Goal: Task Accomplishment & Management: Manage account settings

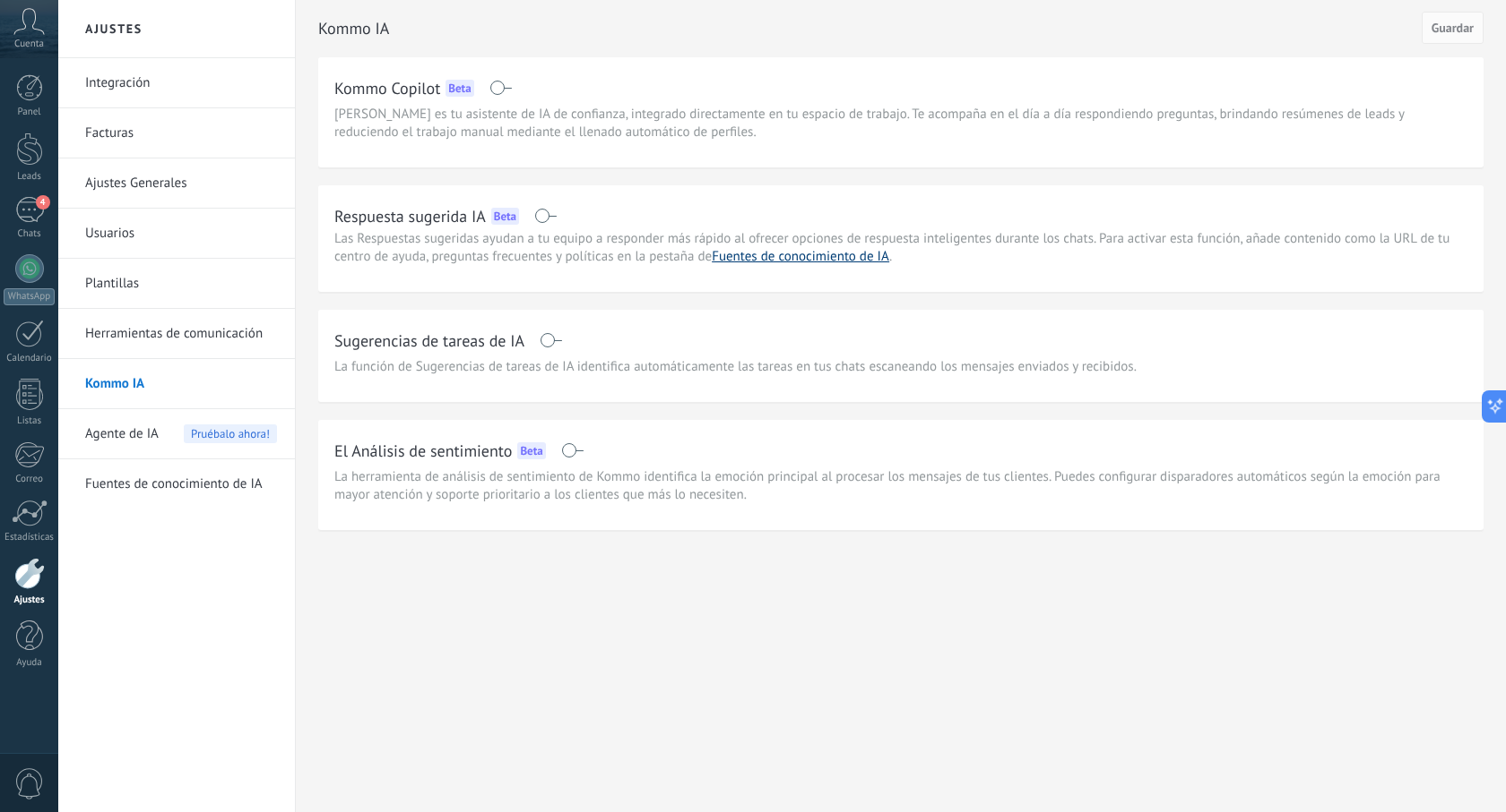
click at [739, 257] on link "Fuentes de conocimiento de IA" at bounding box center [800, 256] width 178 height 17
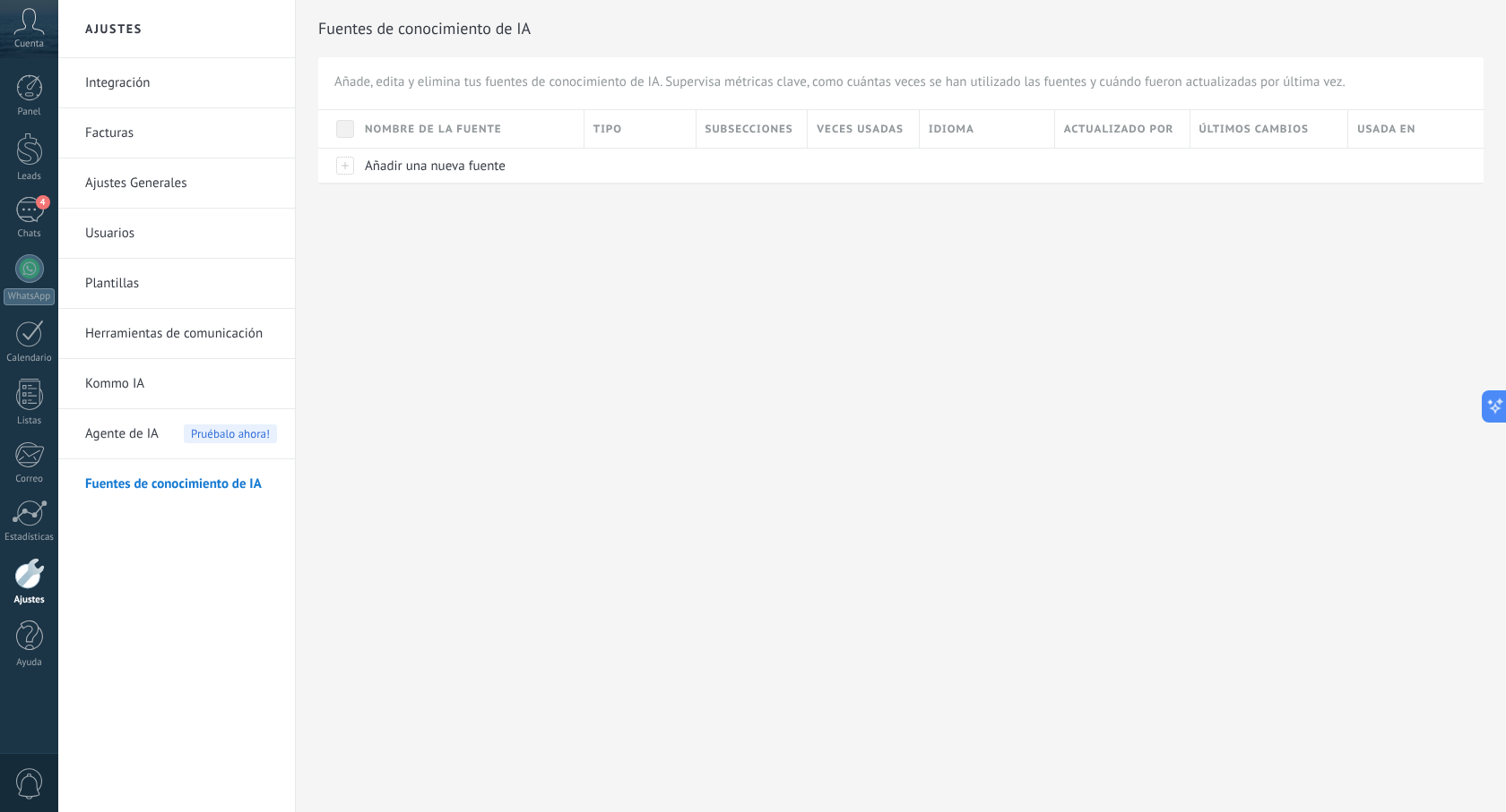
click at [126, 384] on link "Kommo IA" at bounding box center [181, 384] width 192 height 51
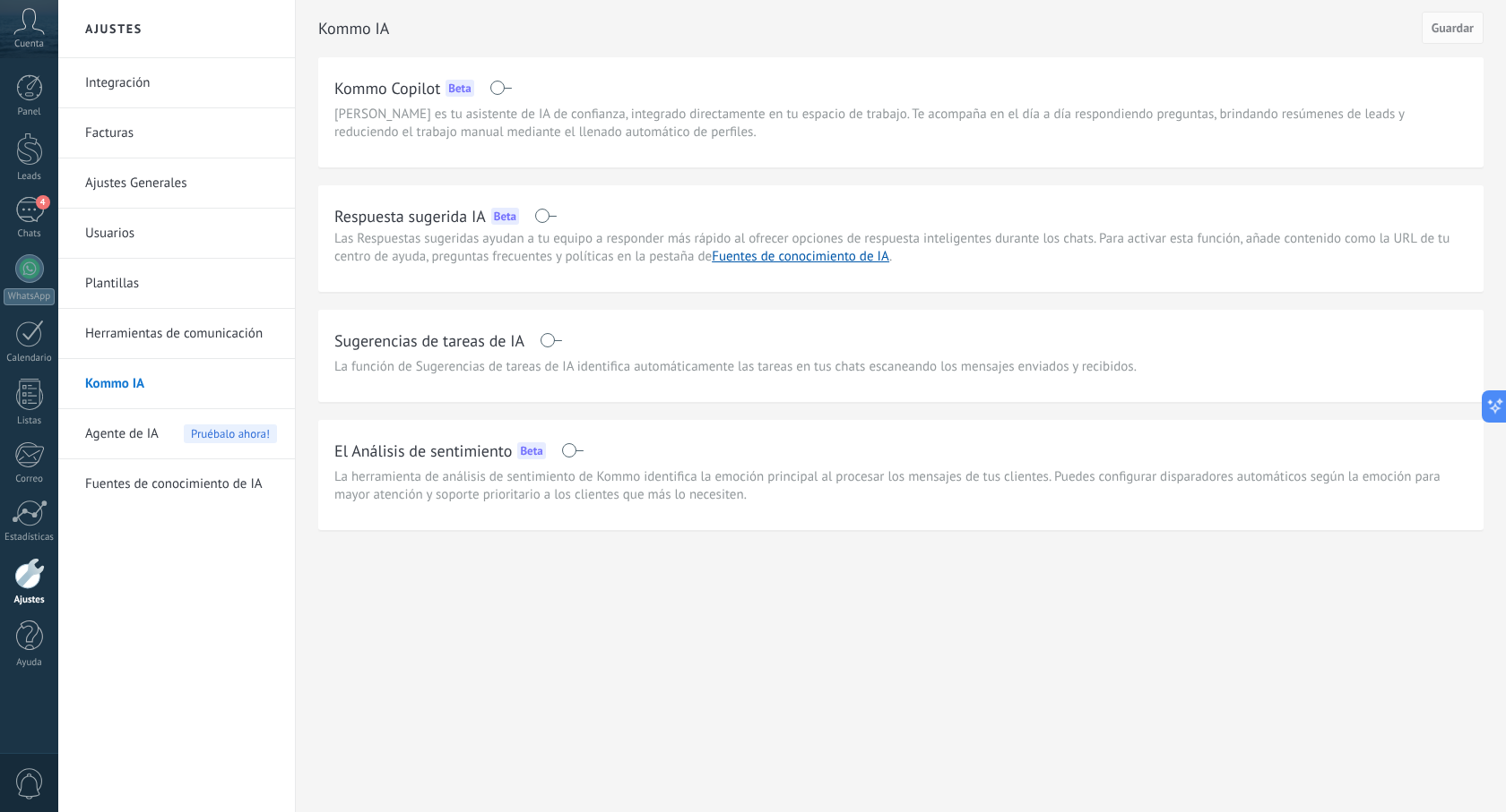
click at [407, 90] on h2 "Kommo Copilot" at bounding box center [387, 88] width 106 height 22
drag, startPoint x: 395, startPoint y: 94, endPoint x: 437, endPoint y: 98, distance: 42.2
click at [437, 98] on h2 "Kommo Copilot" at bounding box center [387, 88] width 106 height 22
click at [419, 124] on span "[PERSON_NAME] es tu asistente de IA de confianza, integrado directamente en tu …" at bounding box center [900, 123] width 1133 height 36
click at [595, 137] on span "[PERSON_NAME] es tu asistente de IA de confianza, integrado directamente en tu …" at bounding box center [900, 123] width 1133 height 36
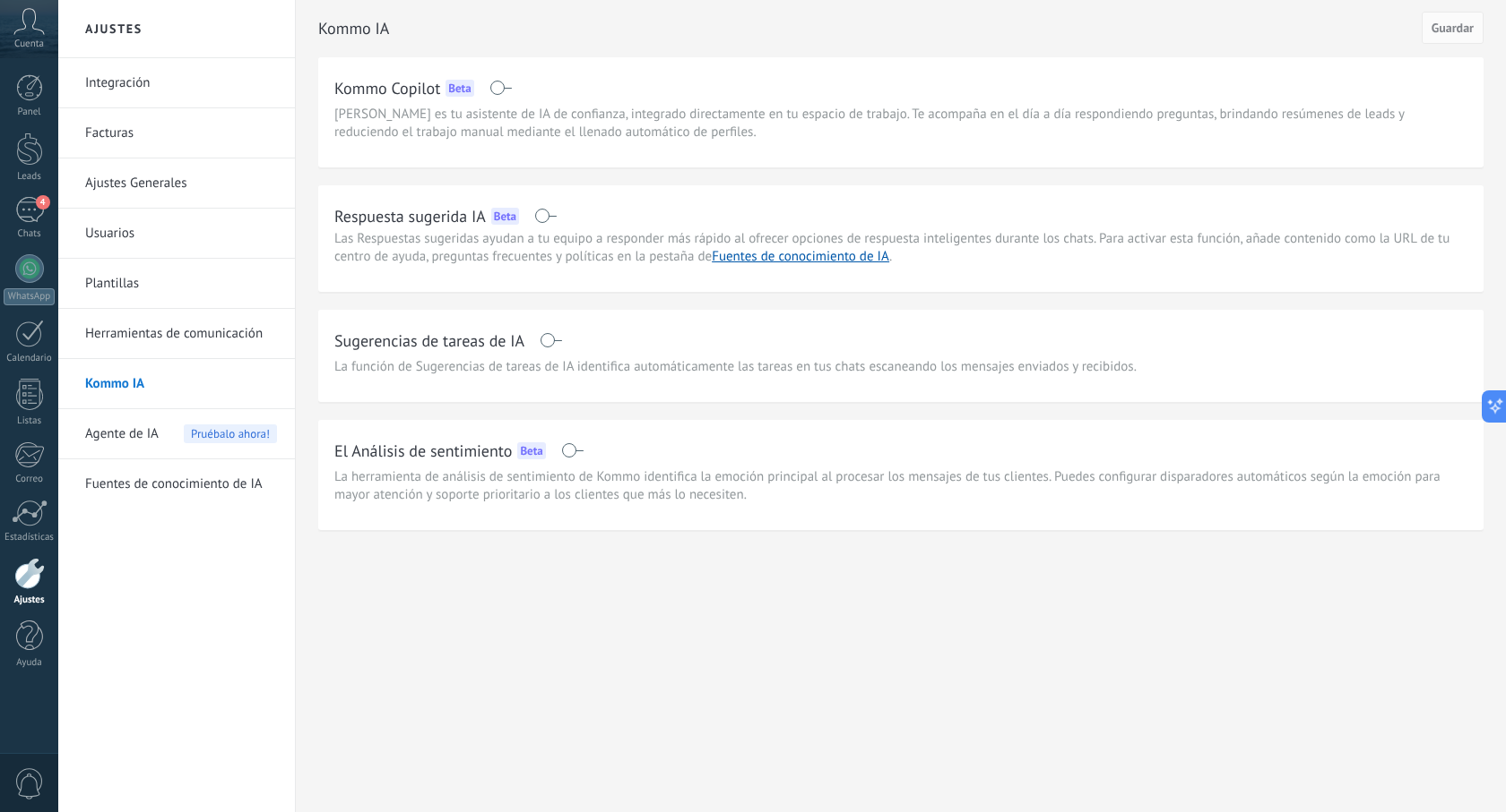
click at [1455, 32] on span "Guardar" at bounding box center [1452, 27] width 42 height 12
click at [137, 434] on span "Agente de IA" at bounding box center [122, 435] width 74 height 51
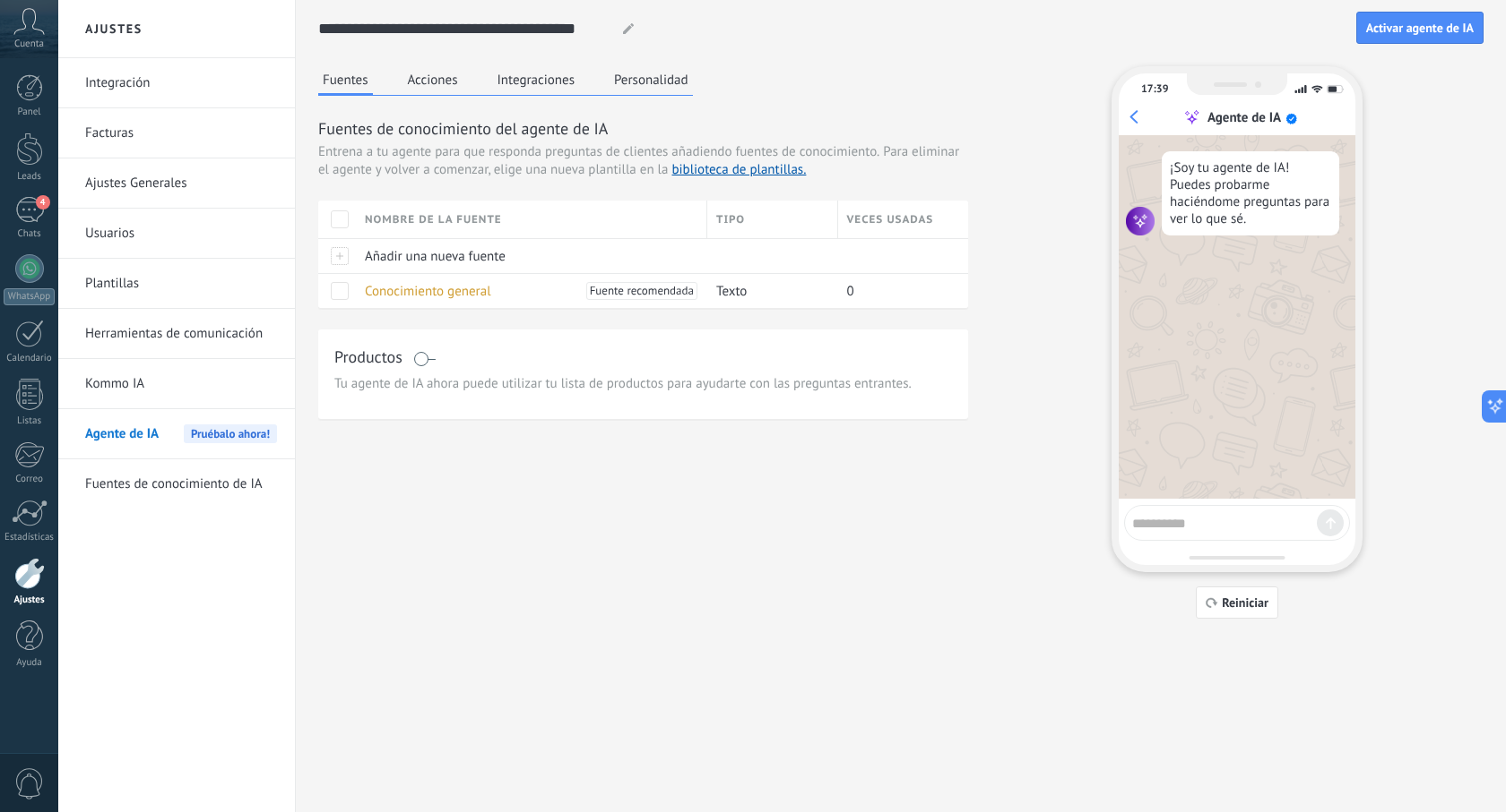
click at [432, 84] on button "Acciones" at bounding box center [432, 80] width 59 height 27
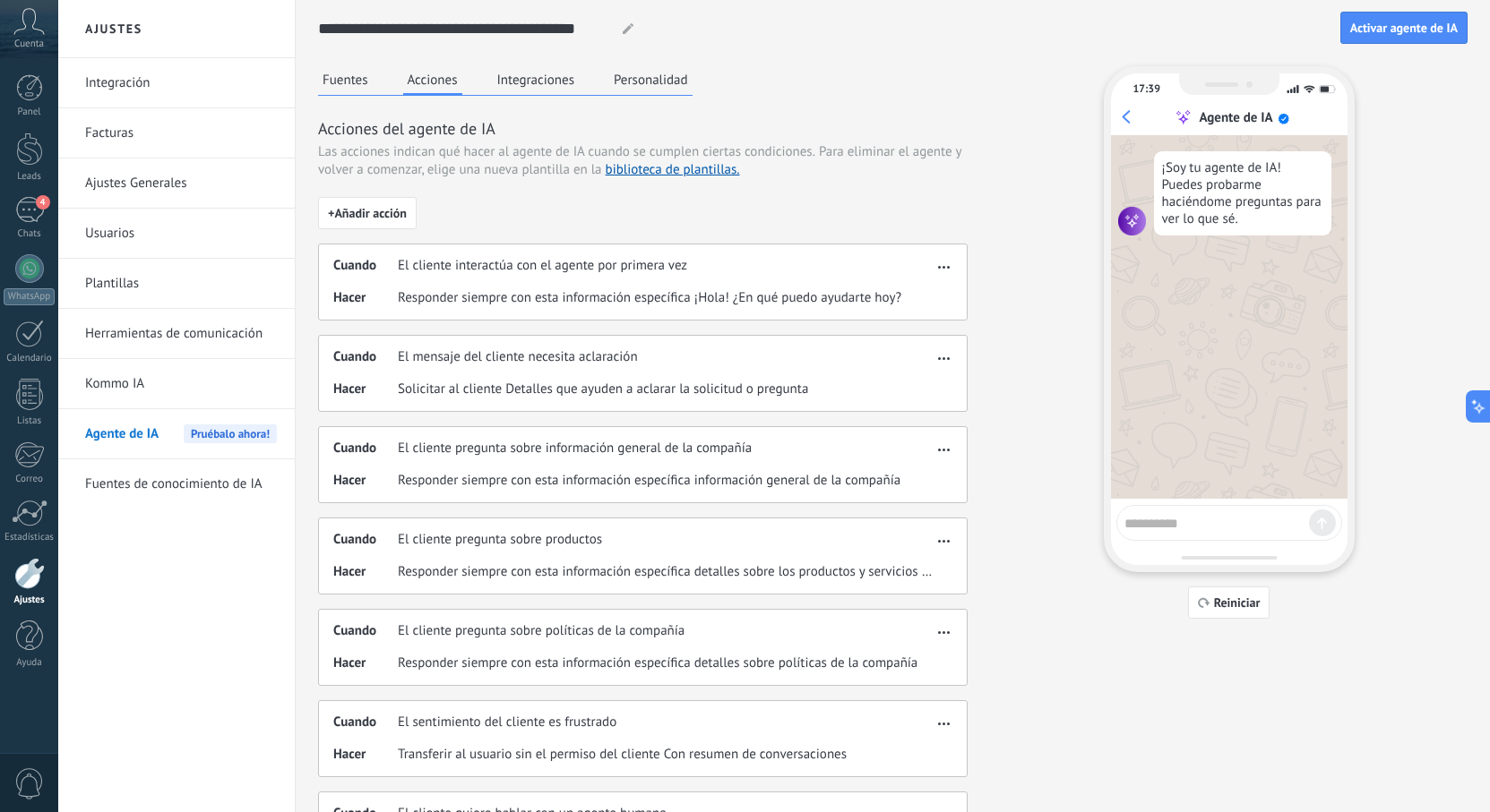
click at [541, 84] on button "Integraciones" at bounding box center [536, 80] width 87 height 27
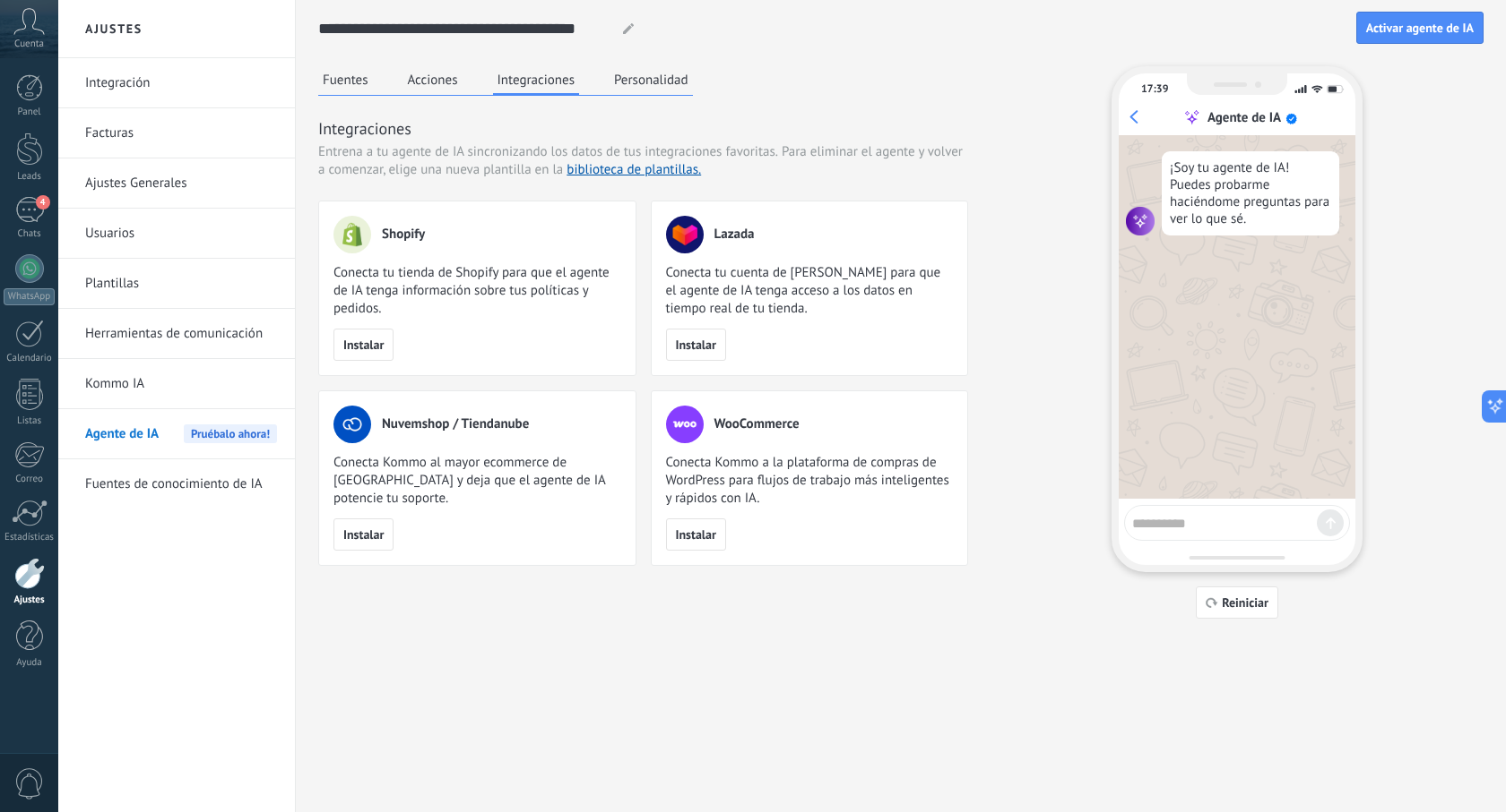
click at [653, 91] on button "Personalidad" at bounding box center [651, 80] width 83 height 27
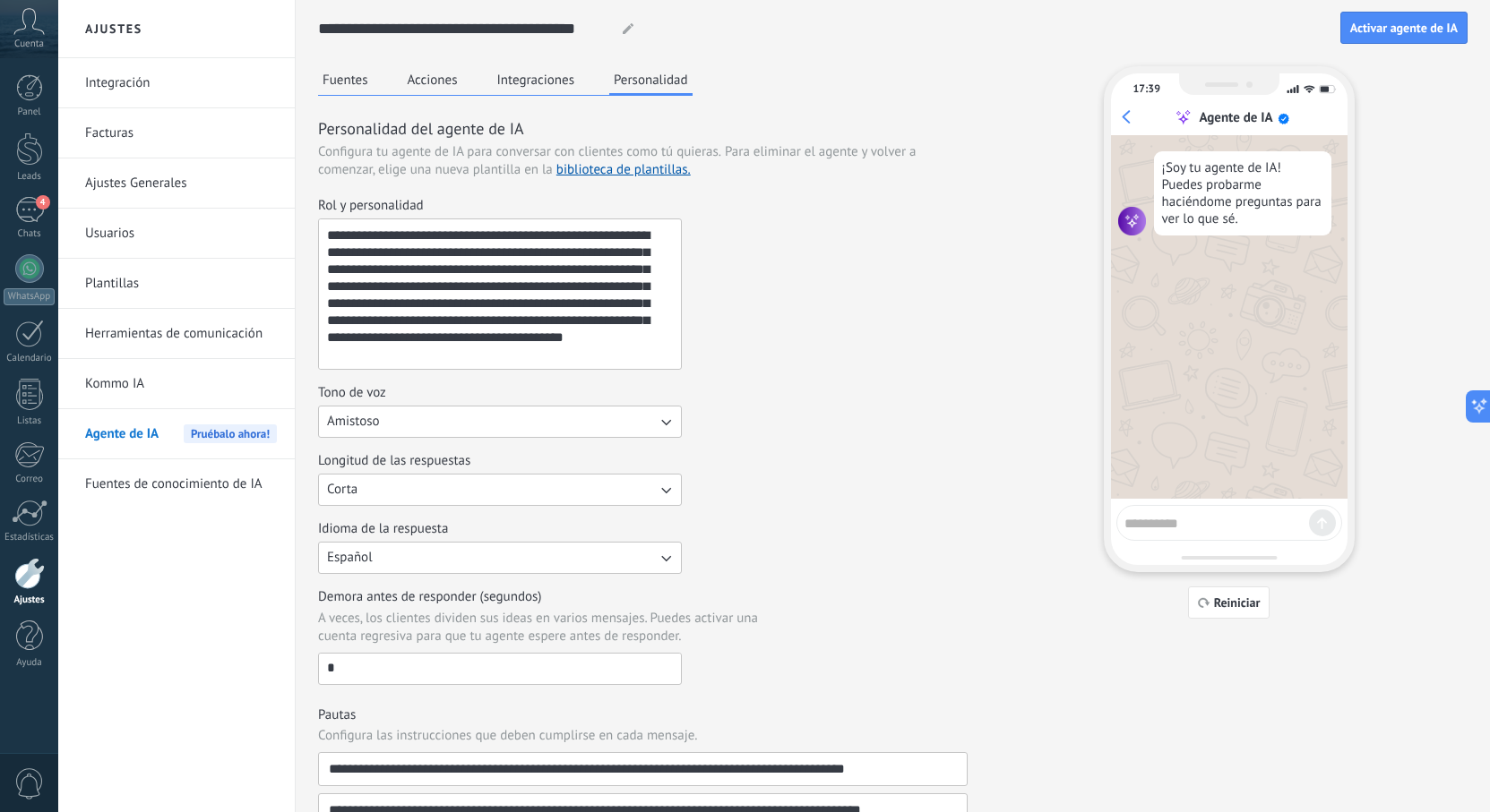
click at [341, 82] on button "Fuentes" at bounding box center [345, 80] width 54 height 27
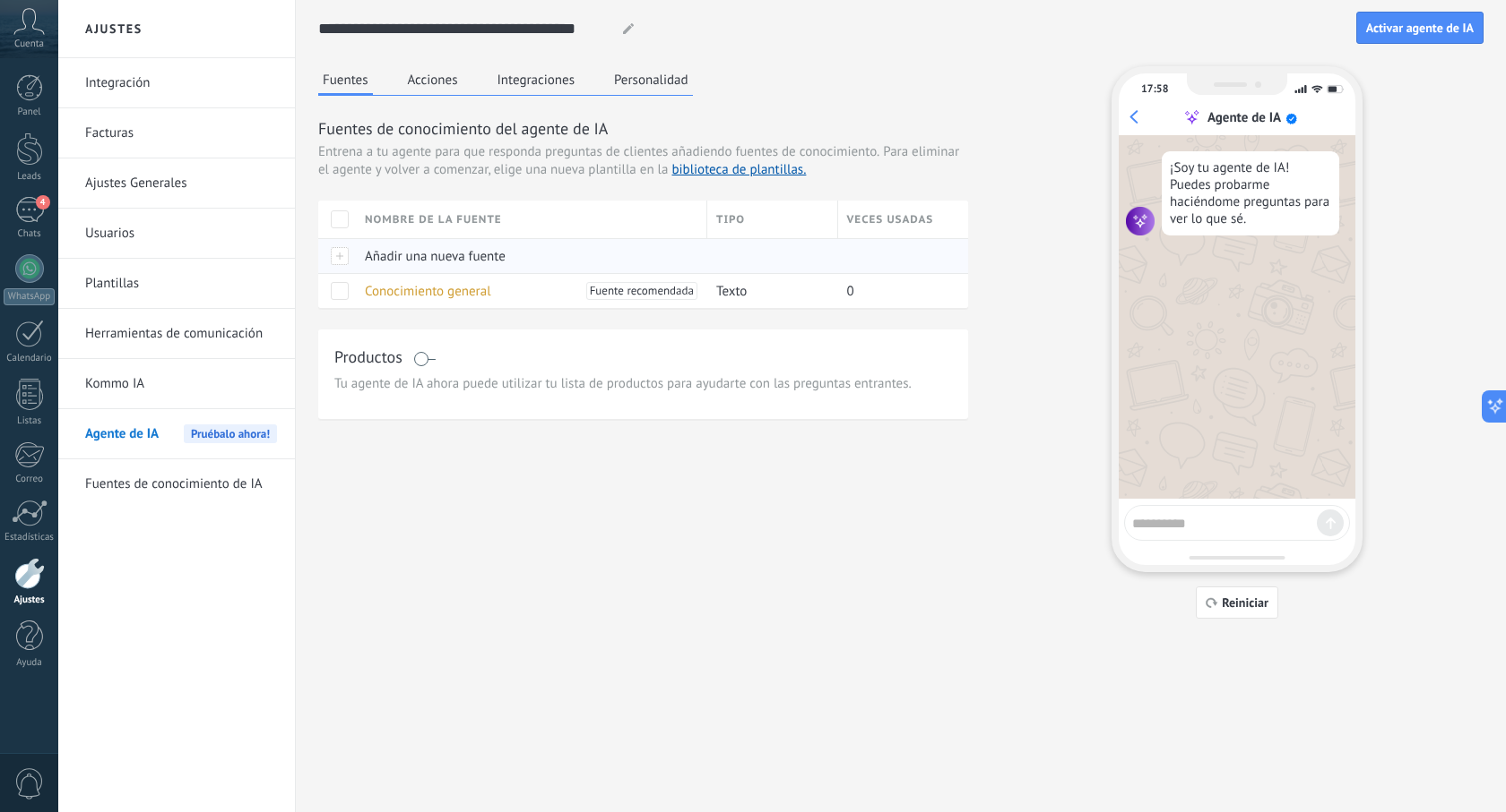
click at [342, 256] on div at bounding box center [337, 255] width 37 height 35
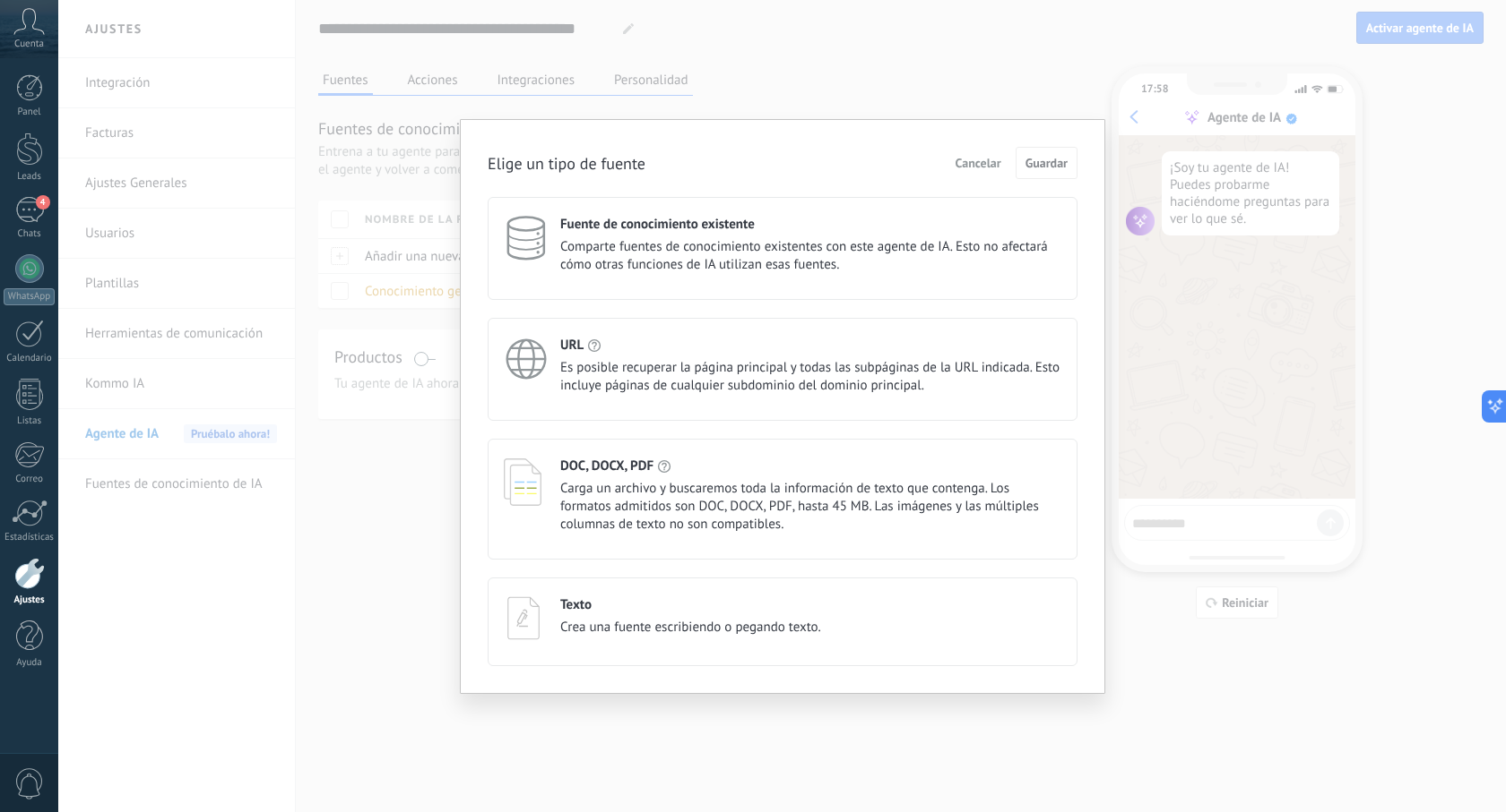
click at [985, 161] on span "Cancelar" at bounding box center [978, 163] width 46 height 12
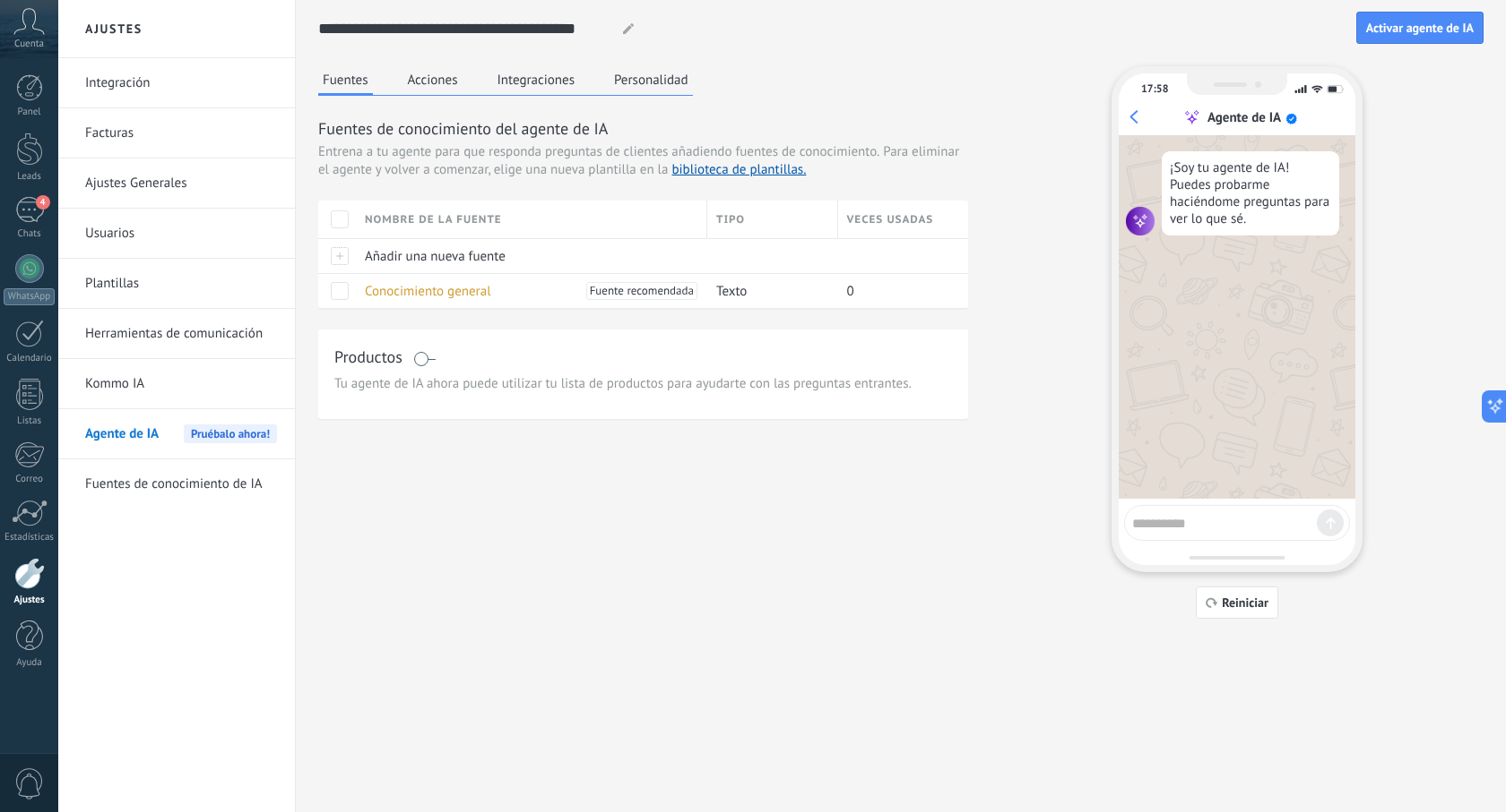
click at [439, 86] on button "Acciones" at bounding box center [432, 80] width 59 height 27
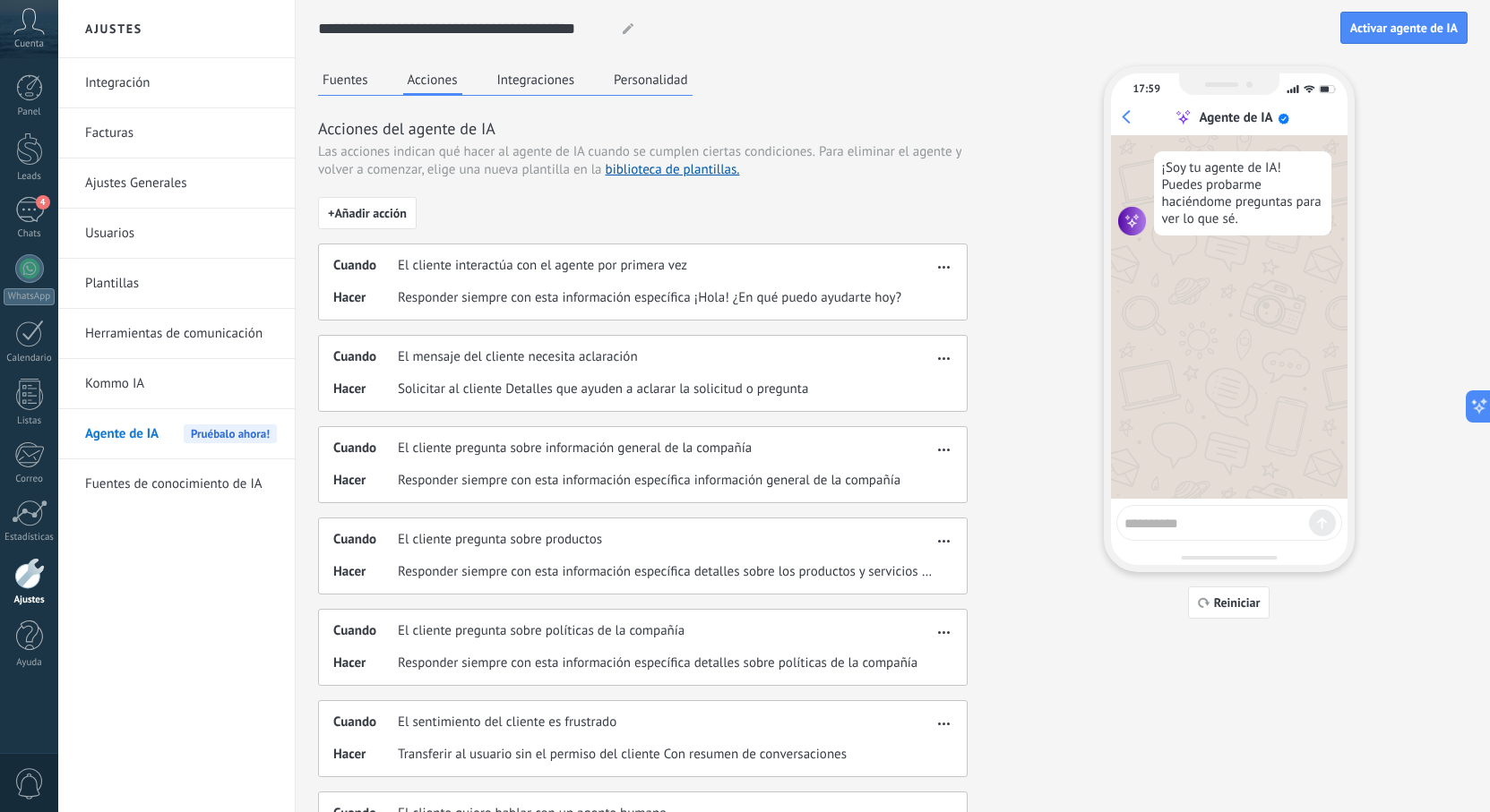
click at [533, 86] on button "Integraciones" at bounding box center [536, 80] width 87 height 27
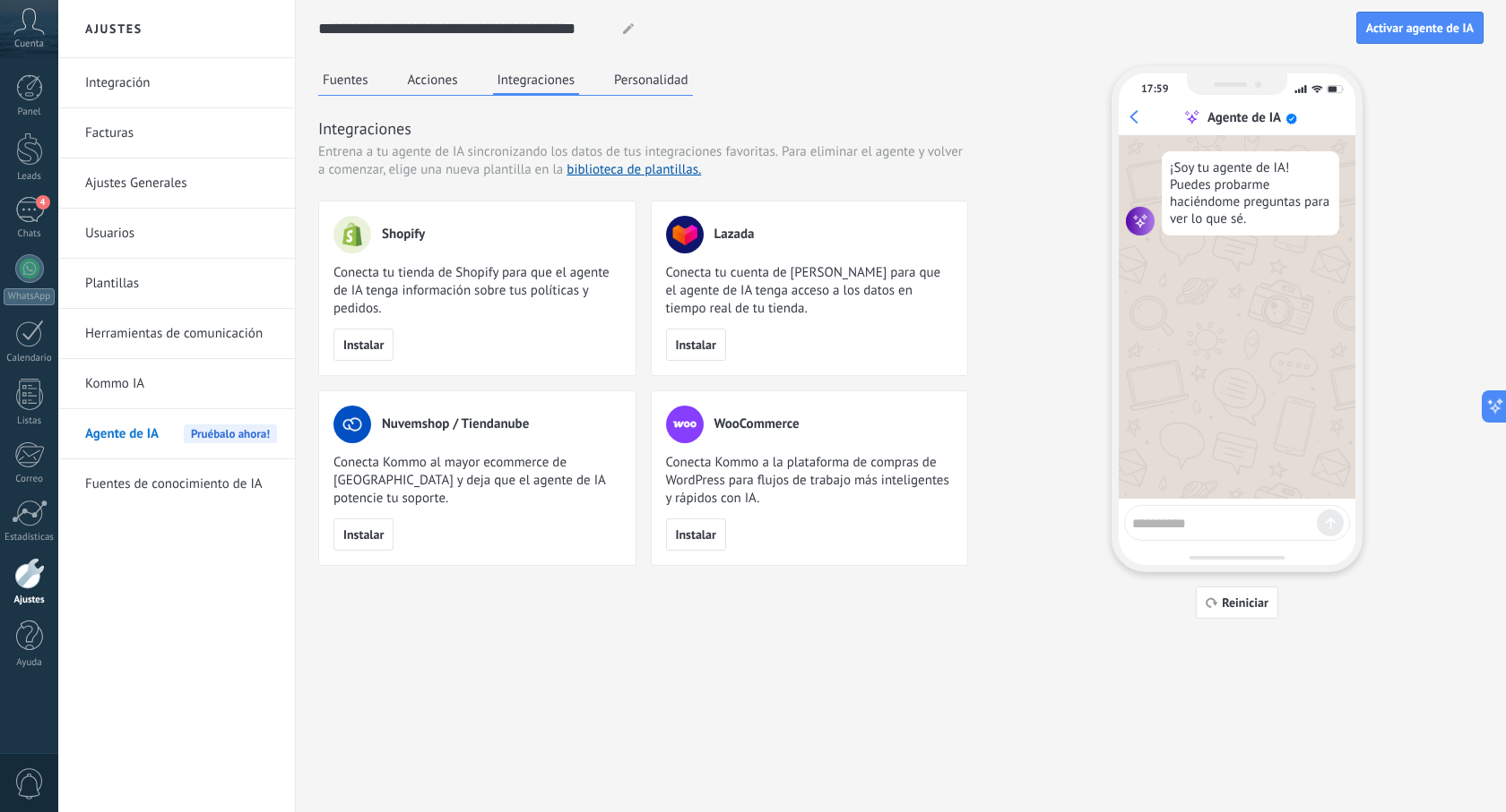
click at [628, 26] on icon at bounding box center [627, 28] width 10 height 10
click at [659, 41] on div "**********" at bounding box center [837, 28] width 1038 height 33
click at [642, 80] on button "Personalidad" at bounding box center [651, 80] width 83 height 27
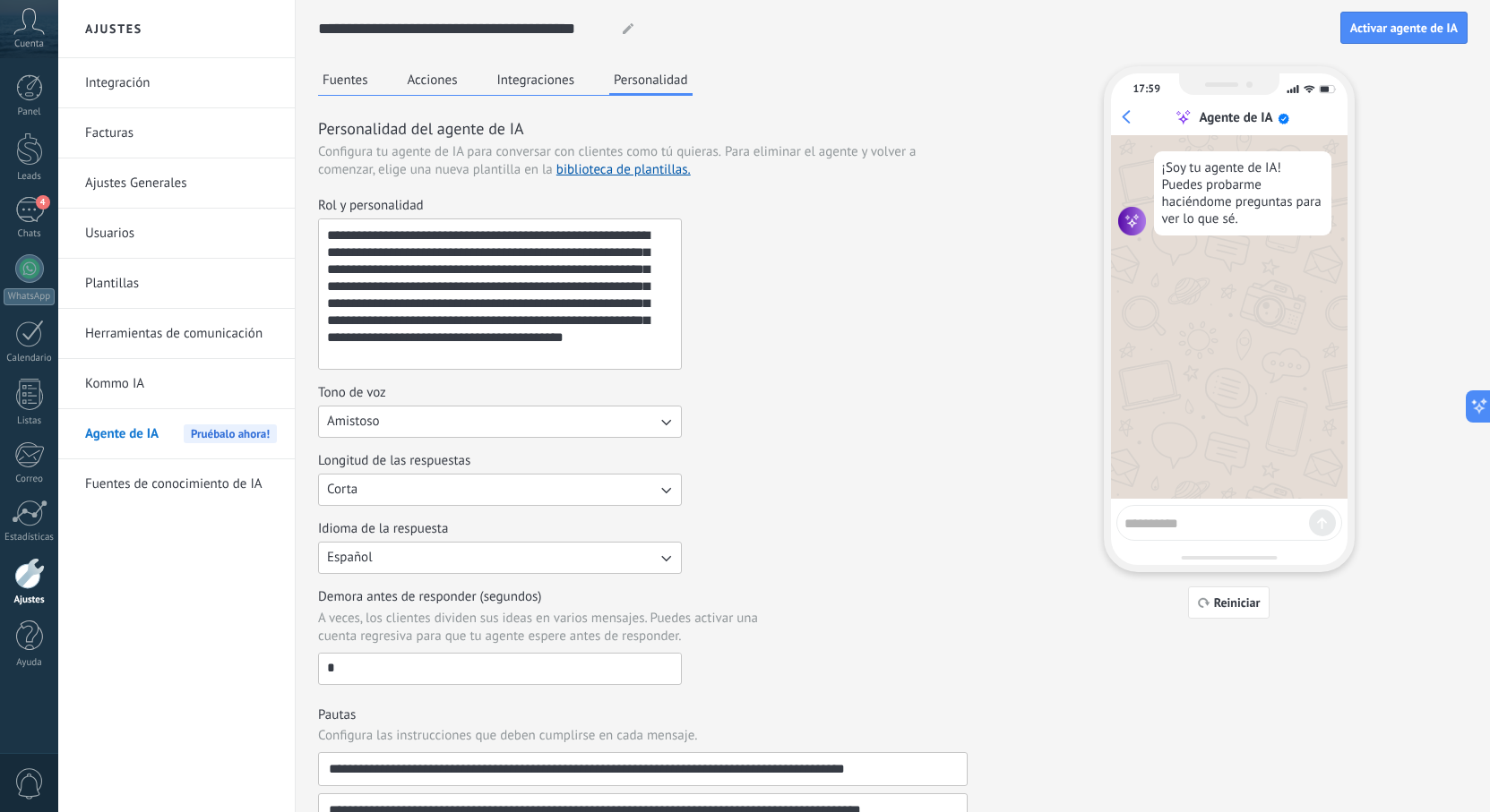
click at [119, 382] on link "Kommo IA" at bounding box center [181, 384] width 192 height 51
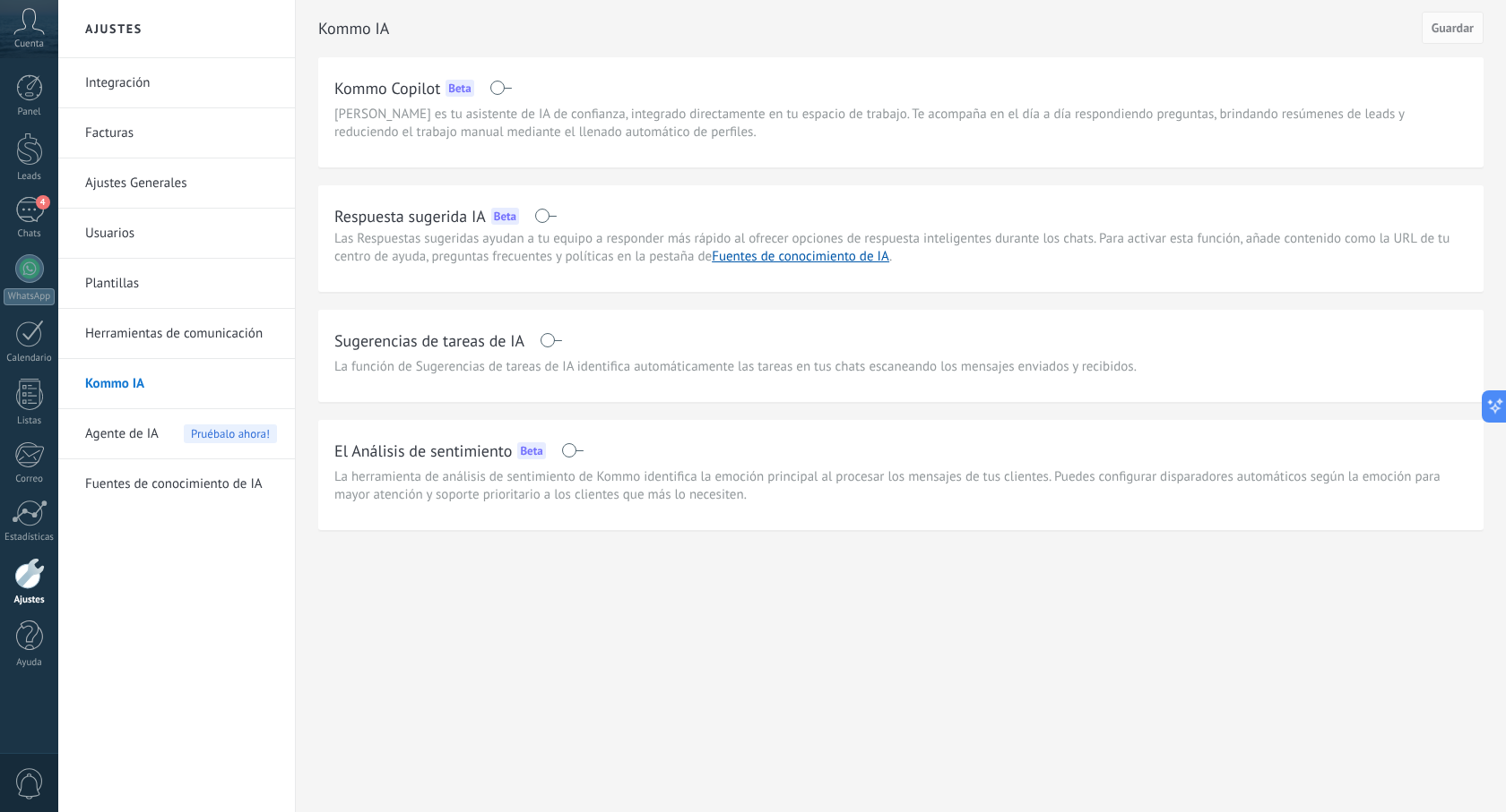
click at [120, 236] on link "Usuarios" at bounding box center [181, 234] width 192 height 51
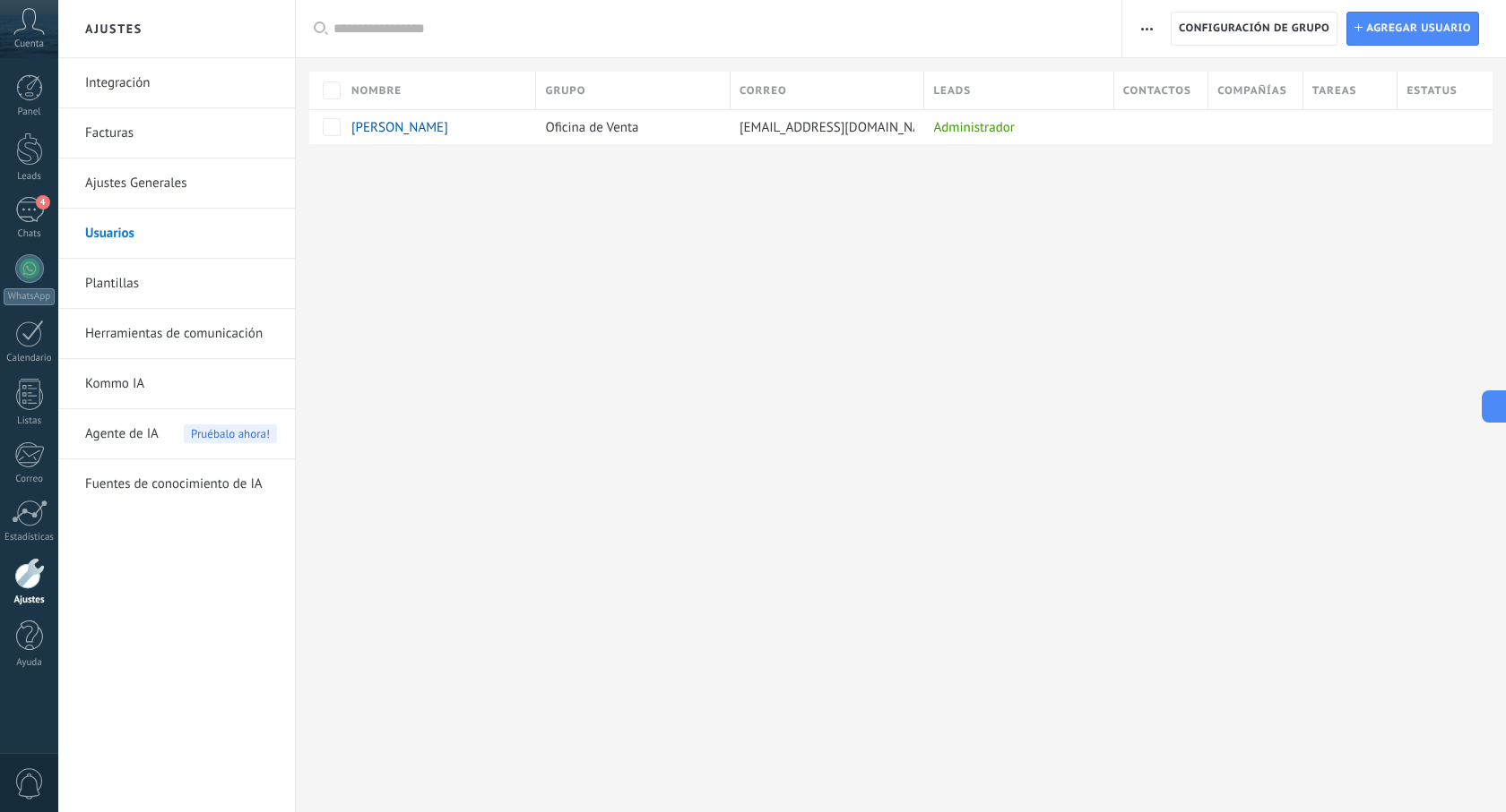
click at [169, 336] on link "Herramientas de comunicación" at bounding box center [181, 334] width 192 height 51
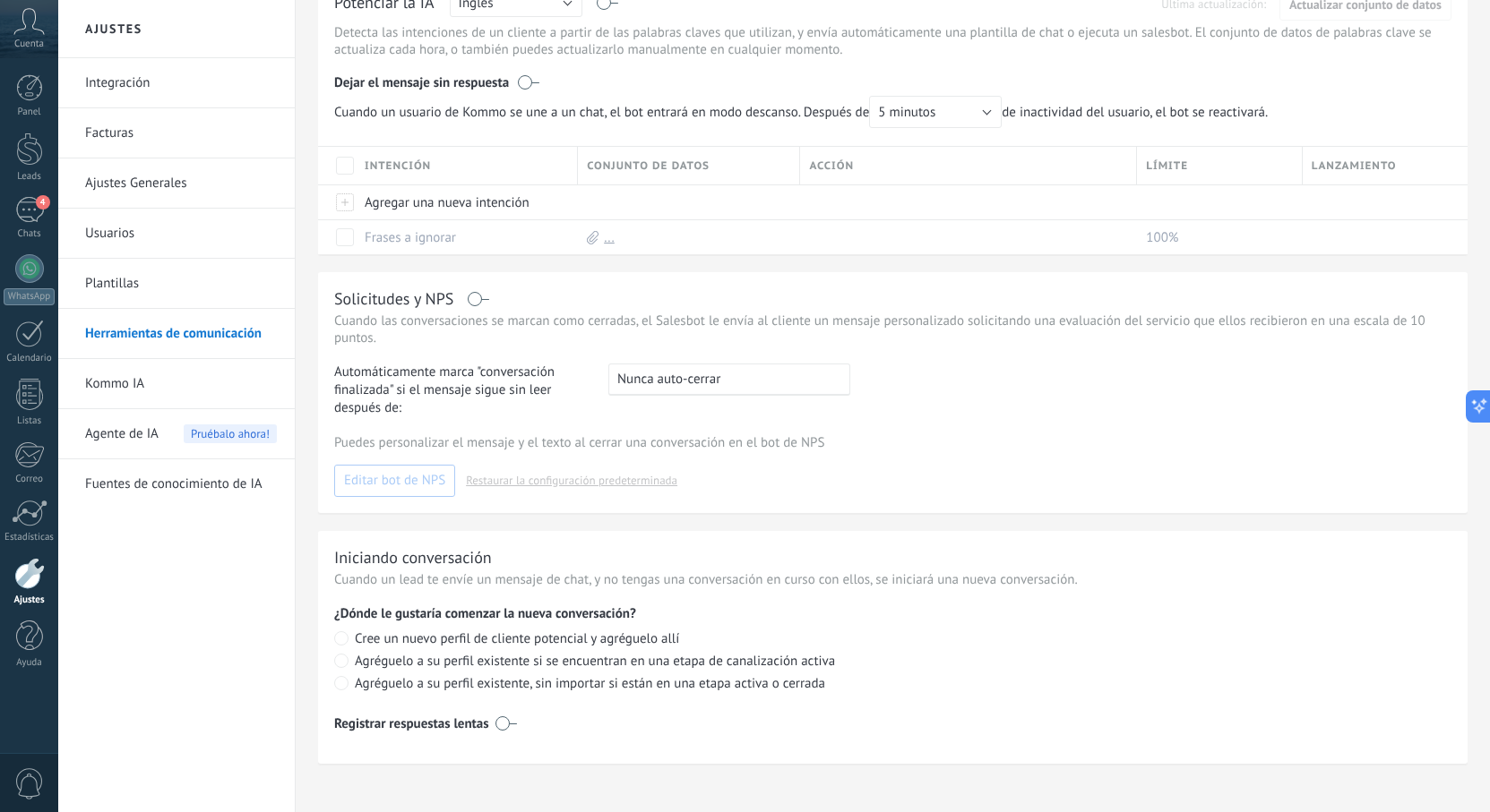
scroll to position [532, 0]
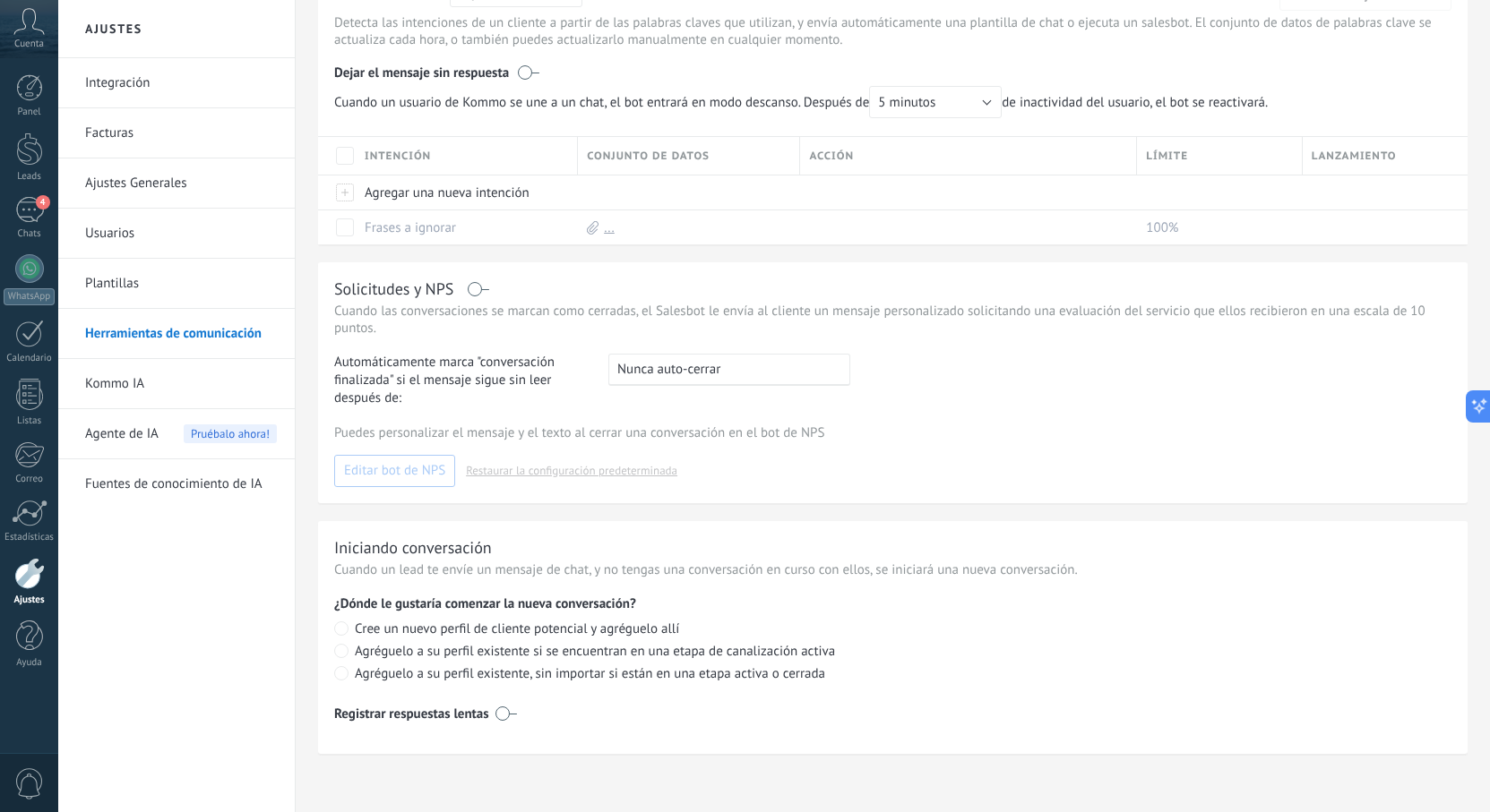
click at [161, 193] on link "Ajustes Generales" at bounding box center [181, 183] width 192 height 51
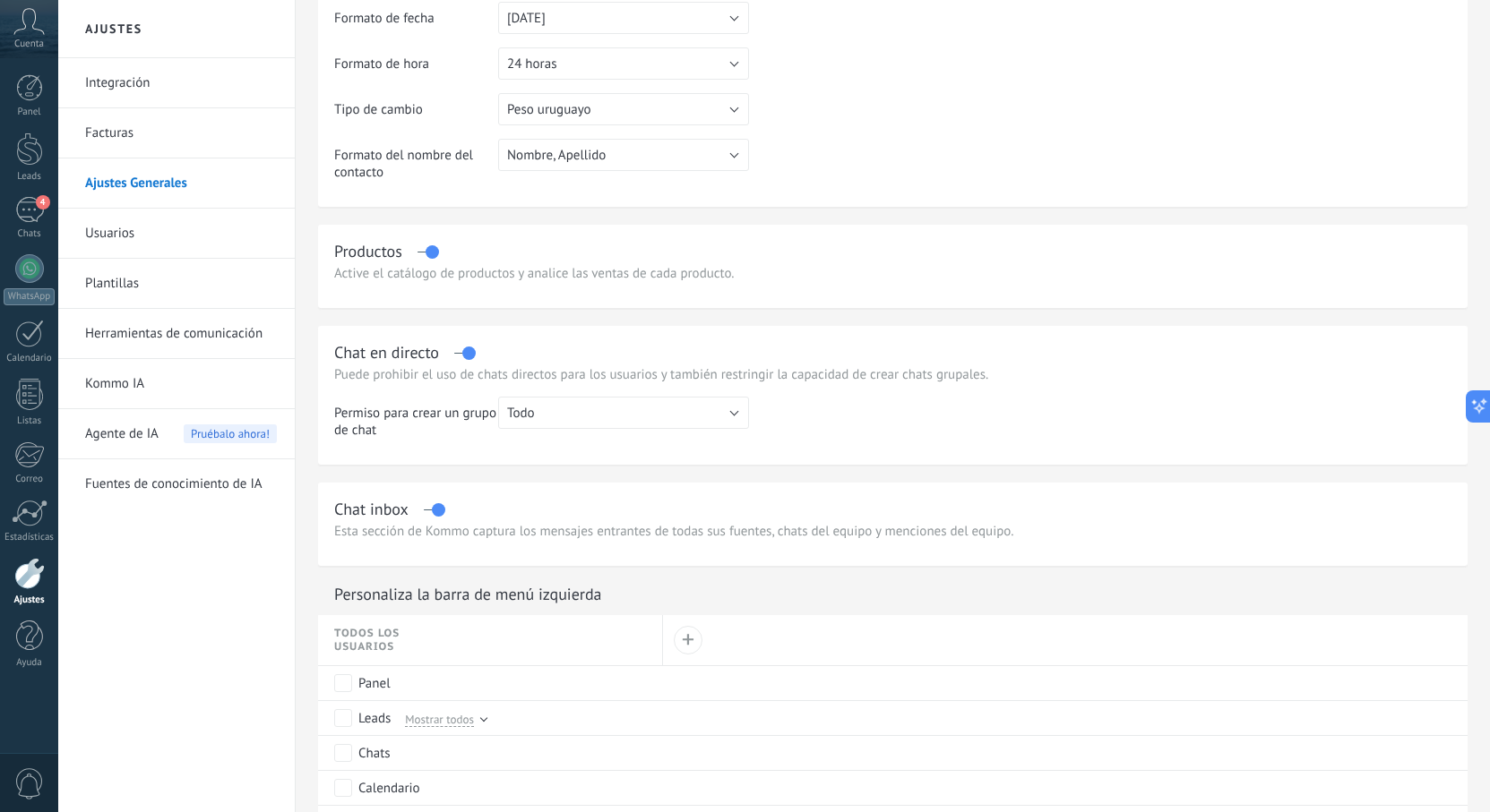
scroll to position [358, 0]
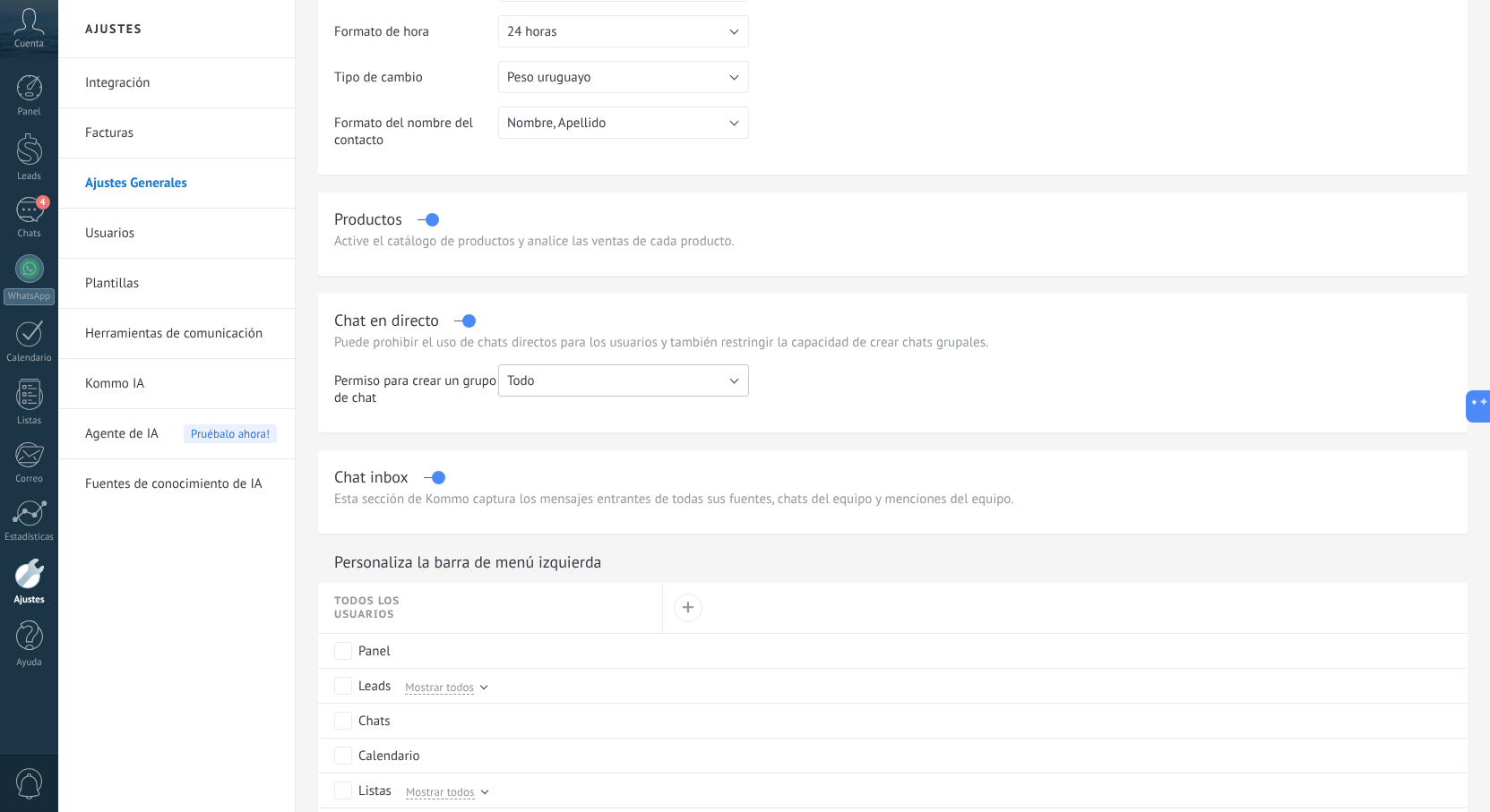
click at [734, 382] on button "Todo" at bounding box center [623, 381] width 251 height 32
click at [736, 381] on span "Todo" at bounding box center [615, 381] width 256 height 17
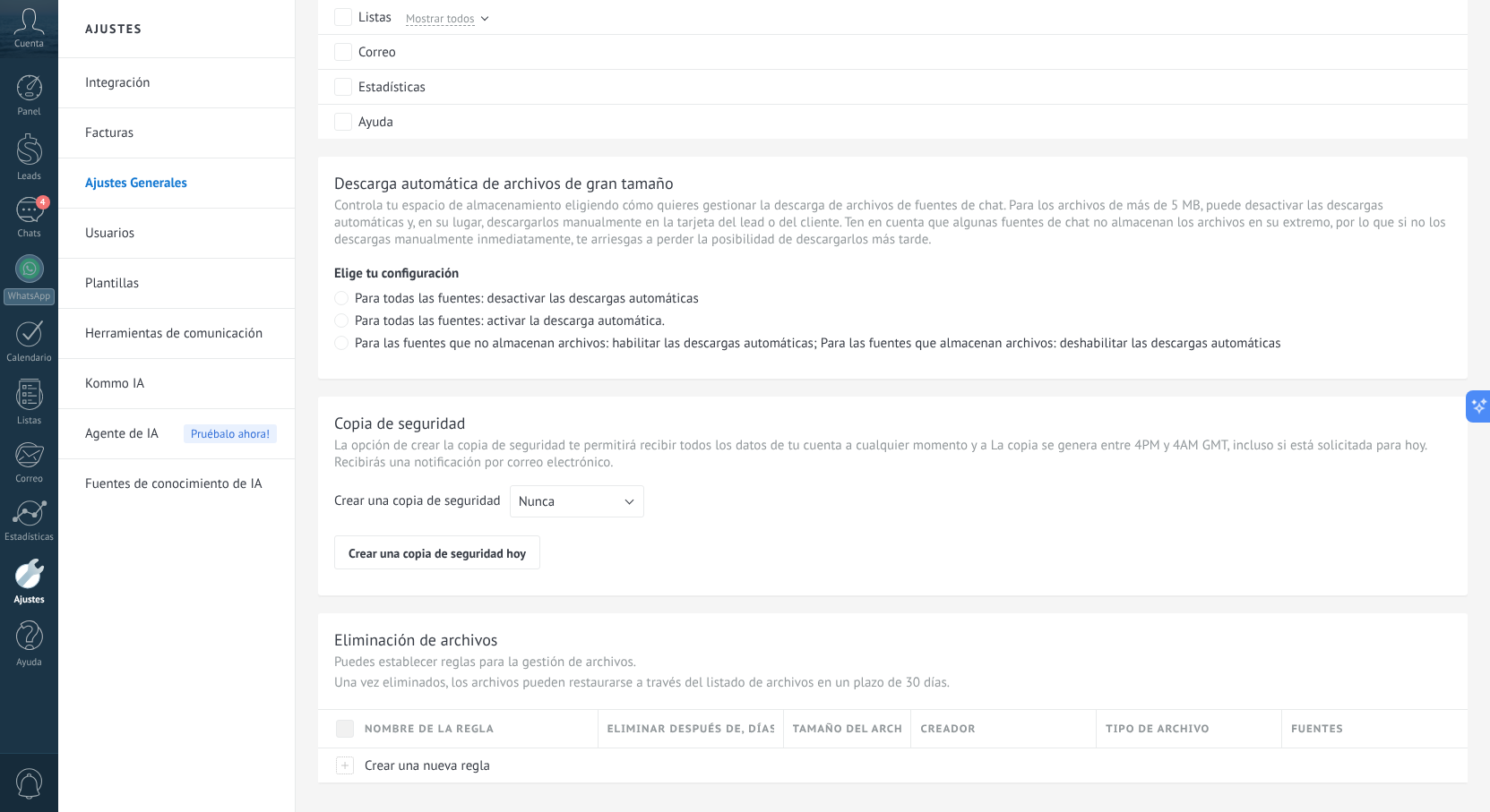
scroll to position [1161, 0]
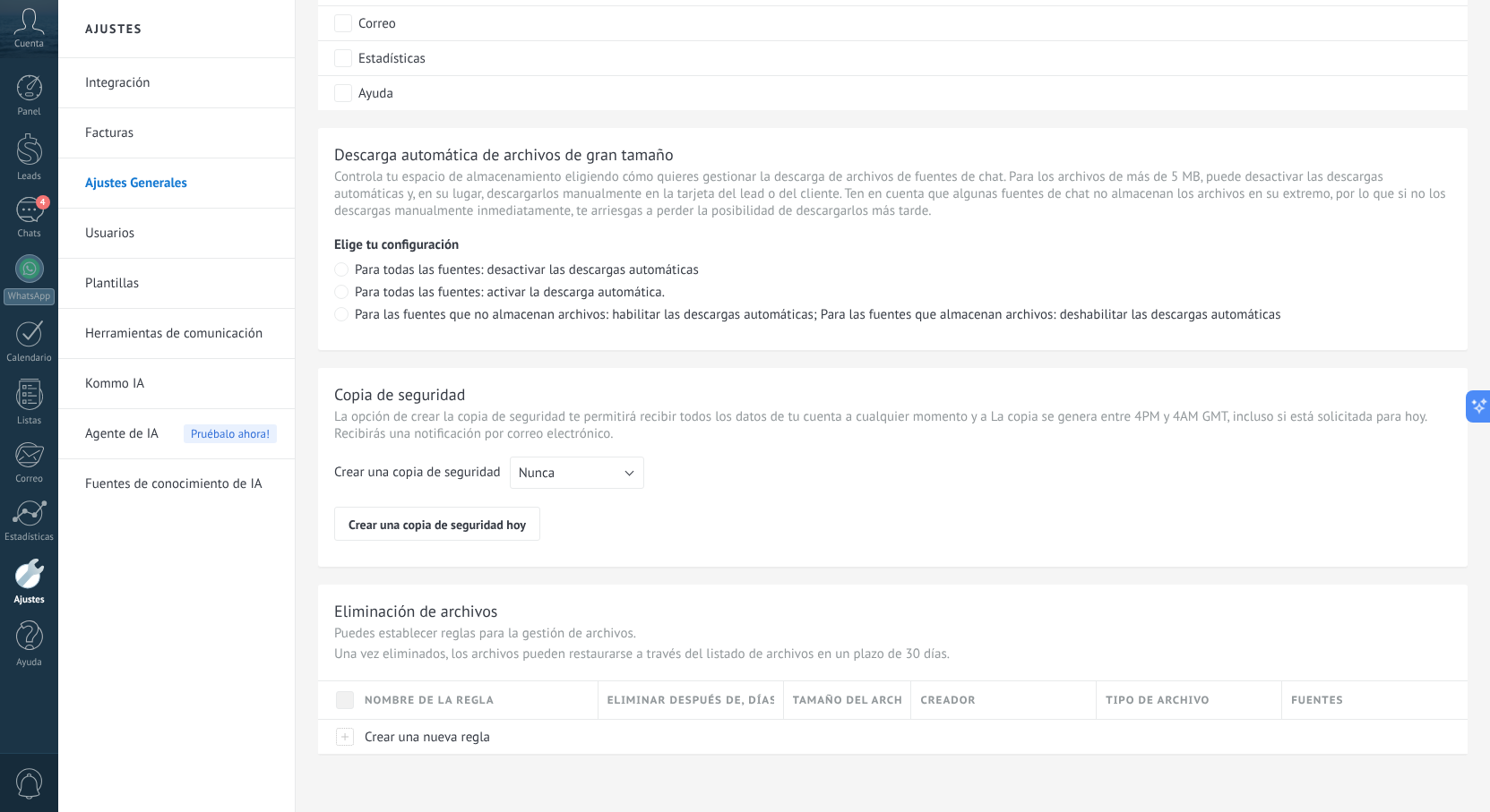
click at [153, 338] on link "Herramientas de comunicación" at bounding box center [181, 334] width 192 height 51
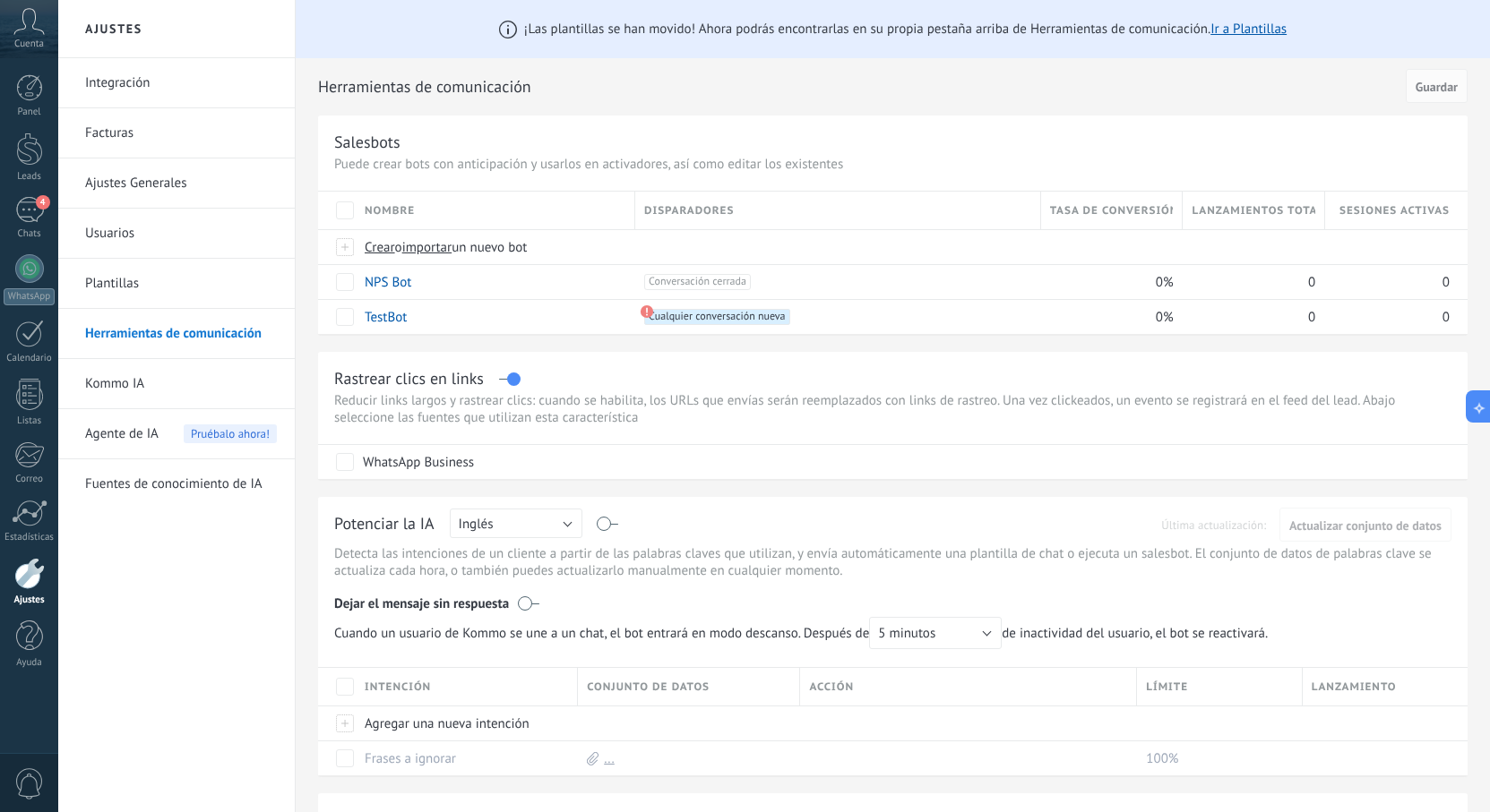
click at [126, 83] on link "Integración" at bounding box center [181, 83] width 192 height 51
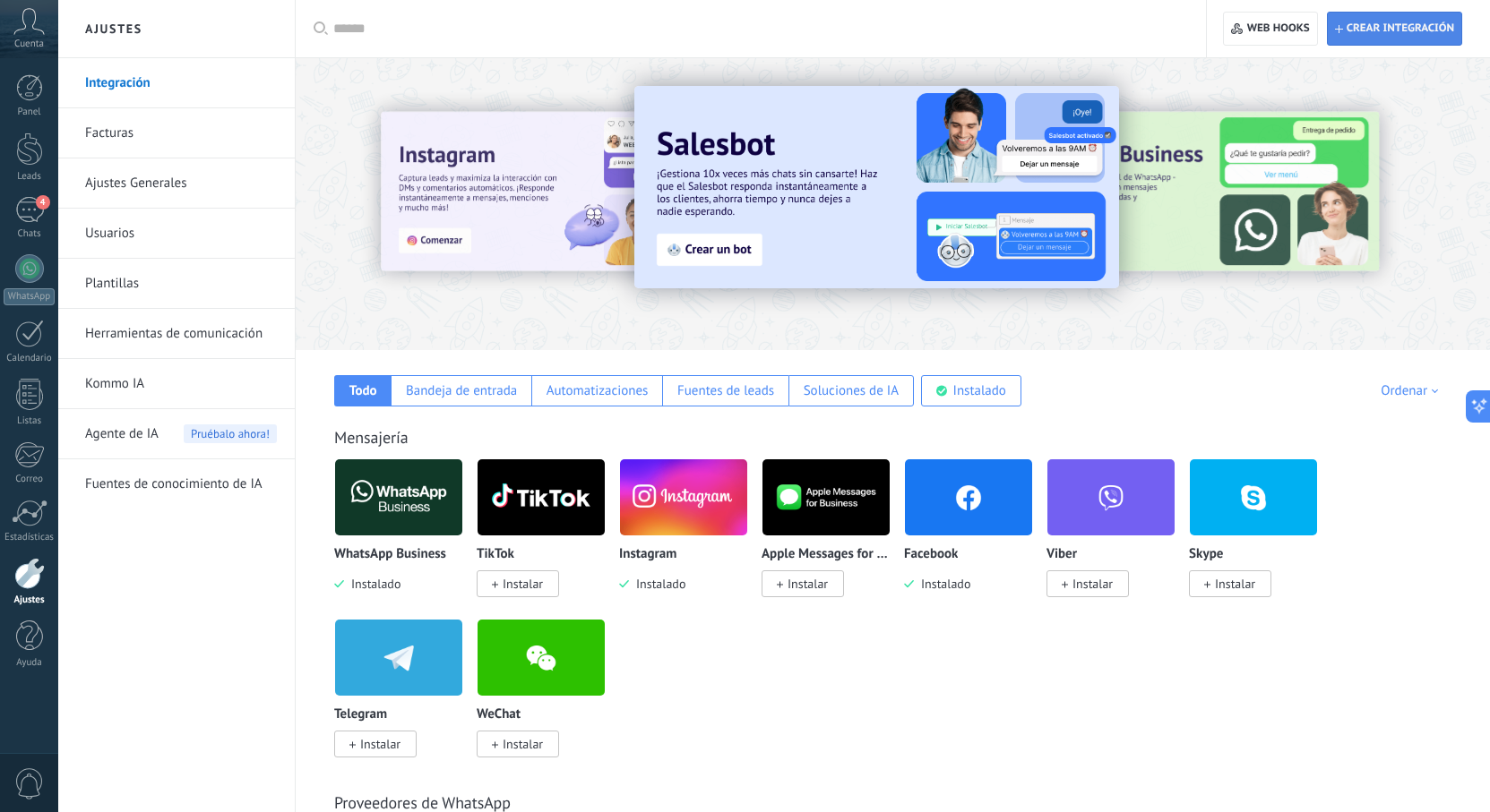
click at [1365, 24] on span "Crear integración" at bounding box center [1400, 28] width 108 height 14
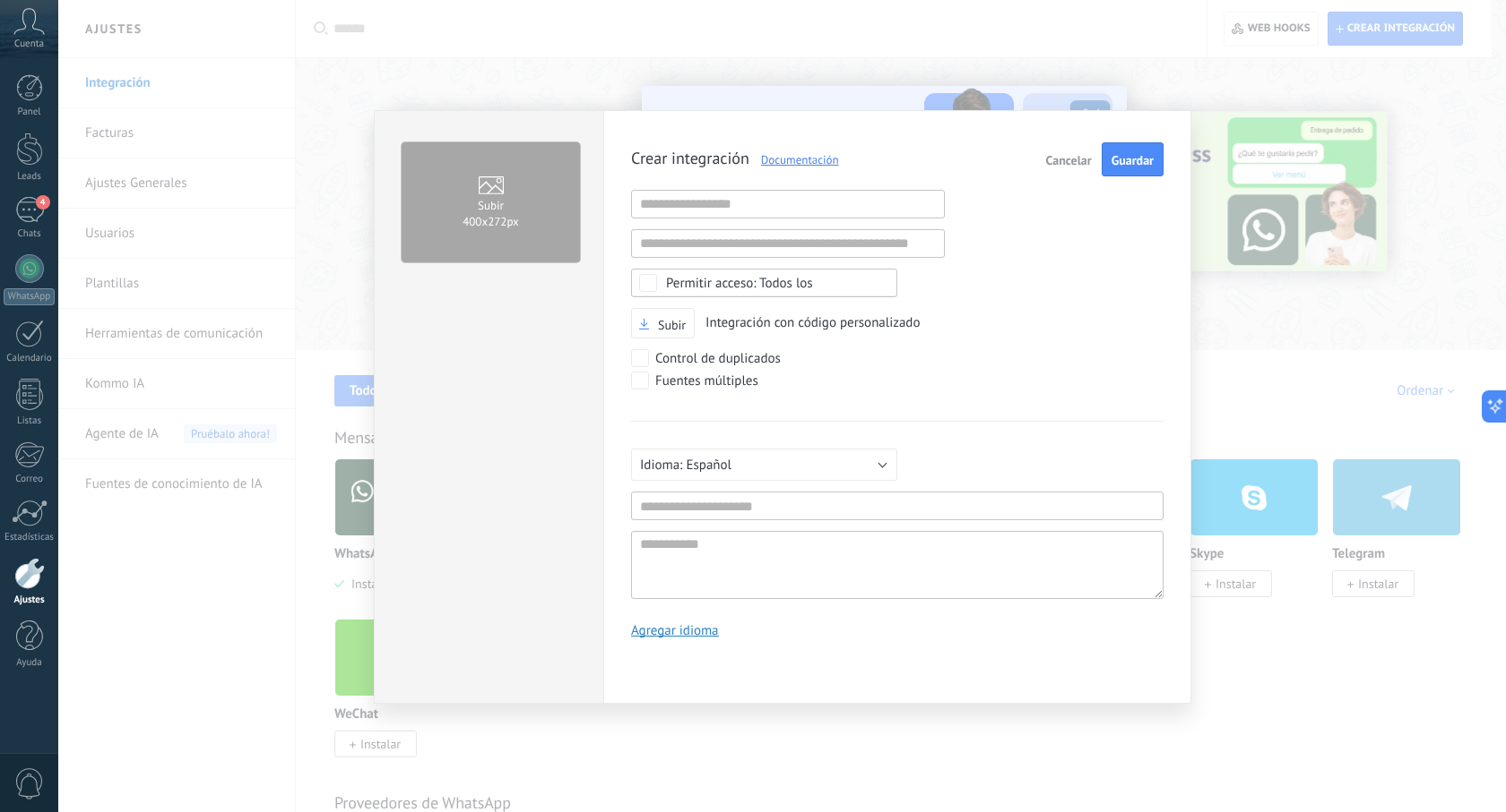
scroll to position [17, 0]
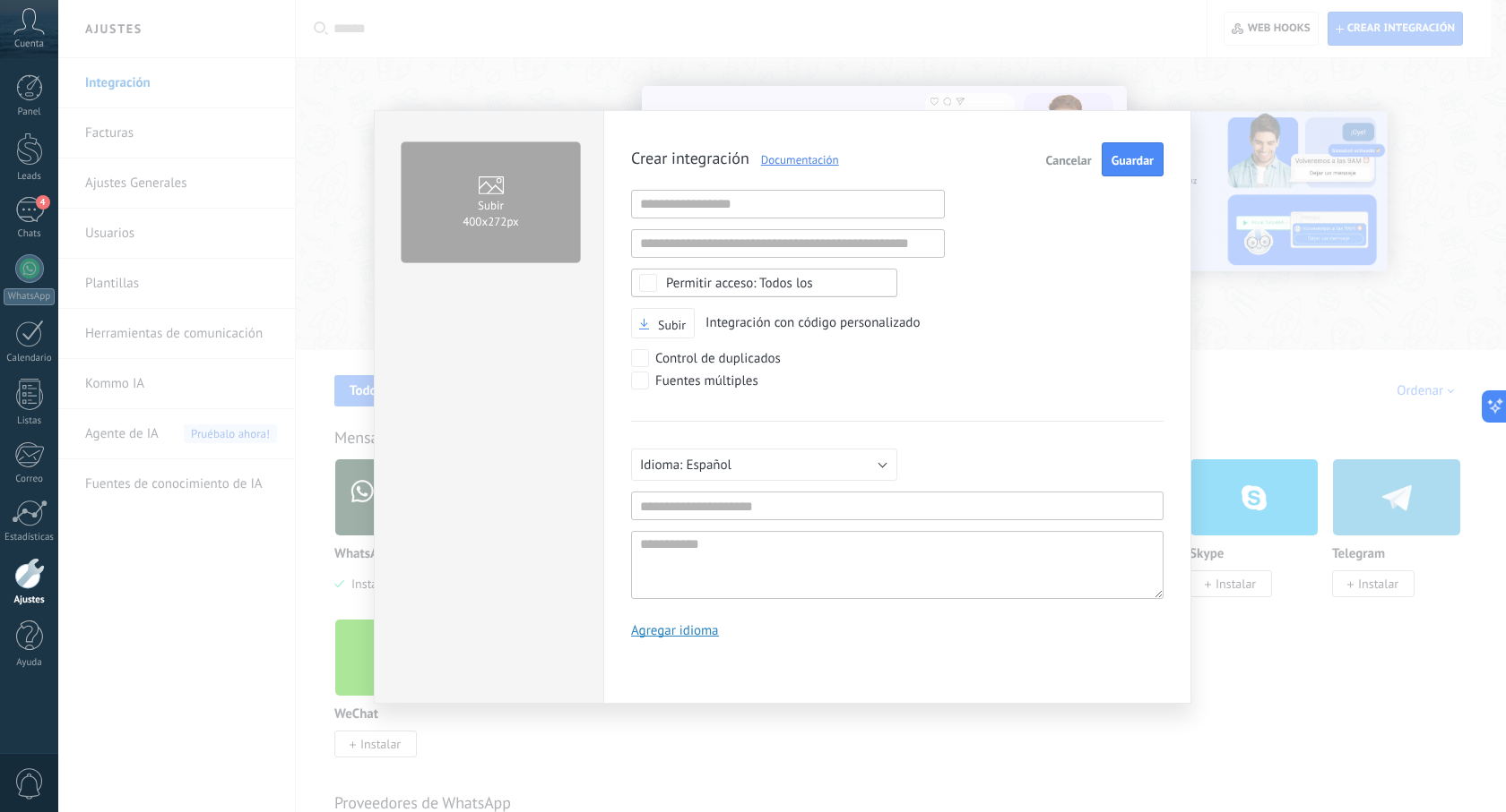
click at [1076, 161] on span "Cancelar" at bounding box center [1068, 160] width 46 height 12
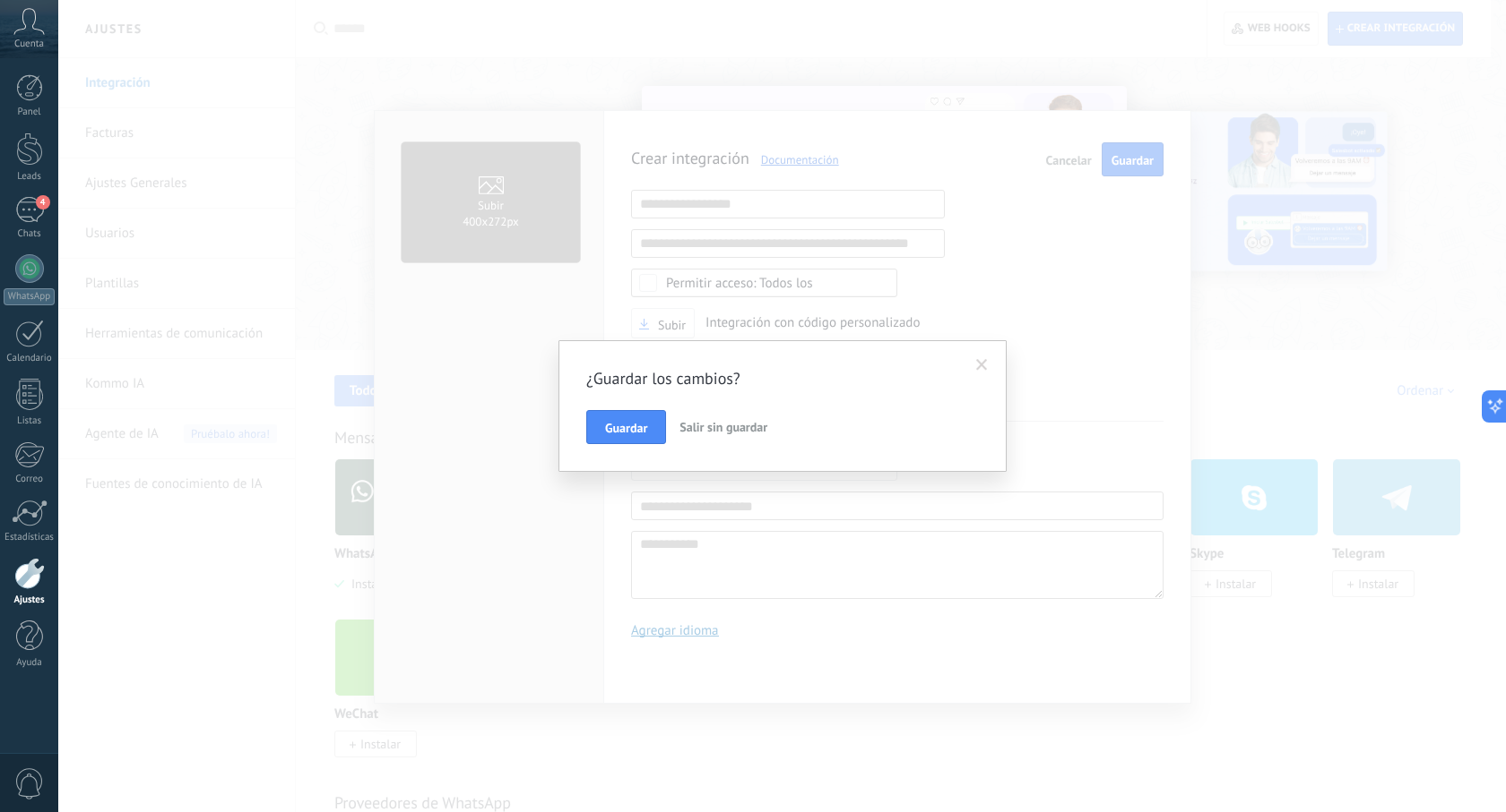
click at [707, 428] on span "Salir sin guardar" at bounding box center [724, 427] width 88 height 16
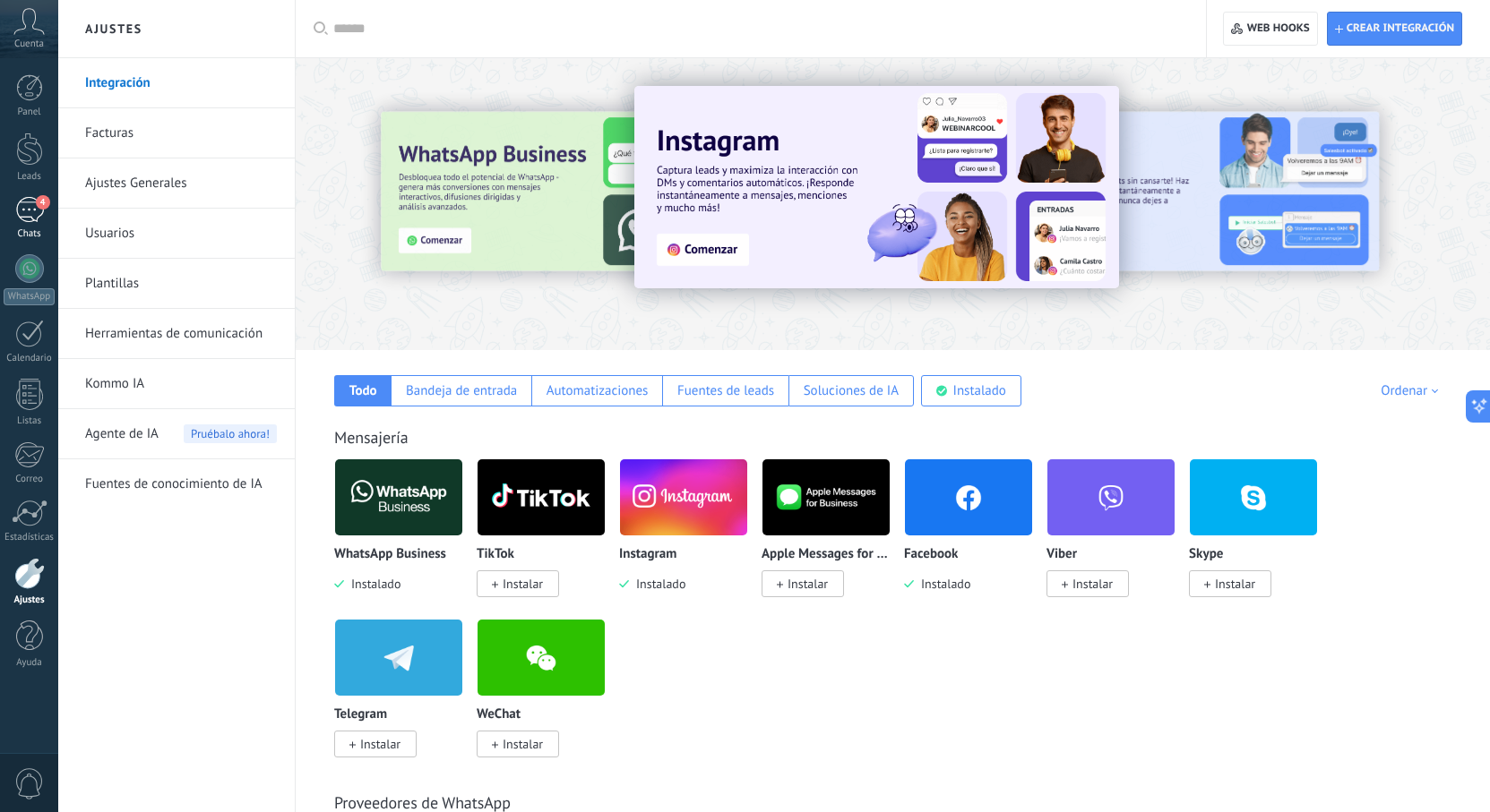
click at [38, 222] on div "4" at bounding box center [29, 210] width 29 height 26
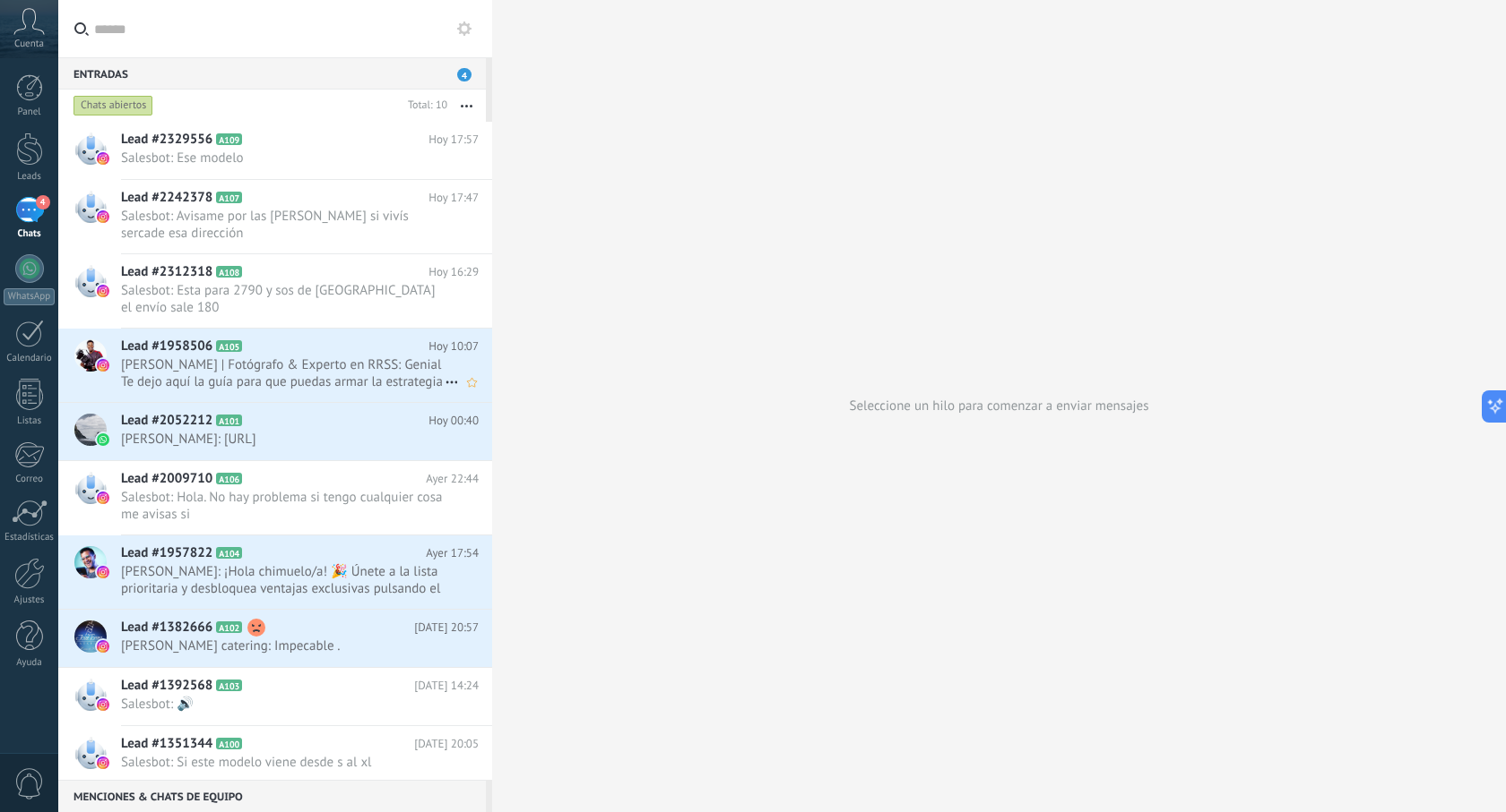
click at [187, 359] on span "[PERSON_NAME] | Fotógrafo & Experto en RRSS: Genial Te dejo aquí la guía para q…" at bounding box center [283, 373] width 324 height 34
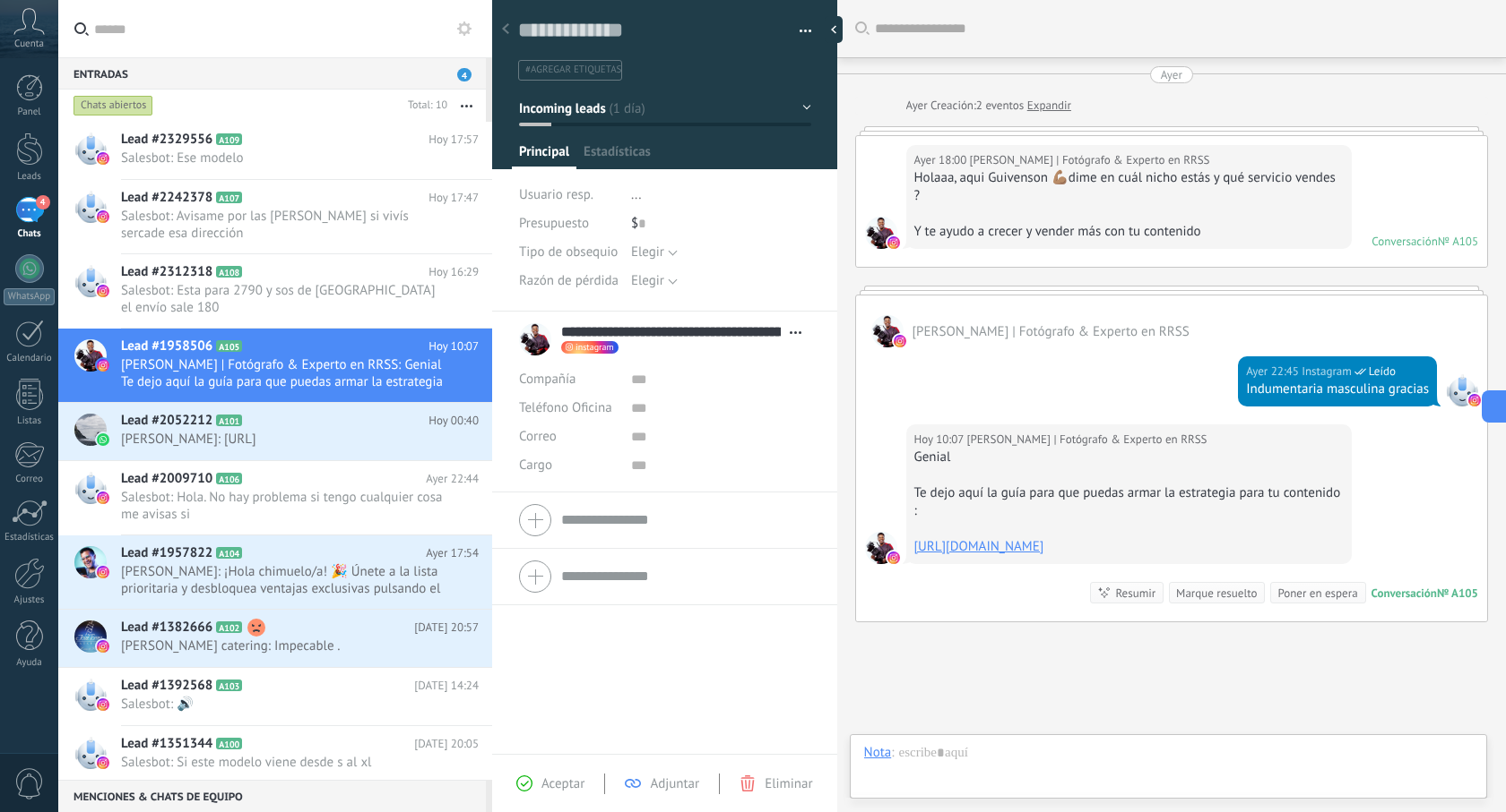
scroll to position [140, 0]
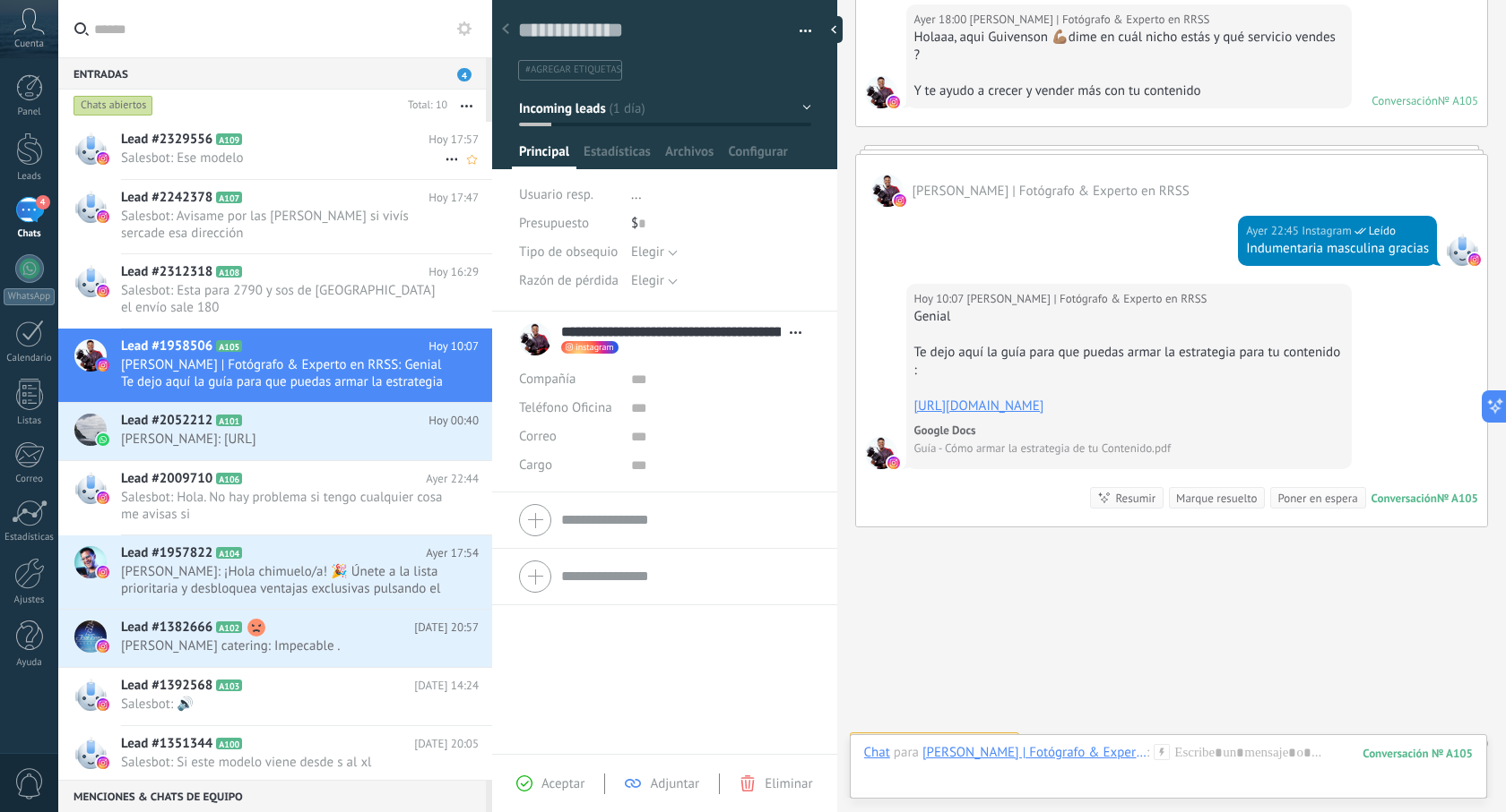
click at [260, 156] on span "Salesbot: Ese modelo" at bounding box center [283, 158] width 324 height 17
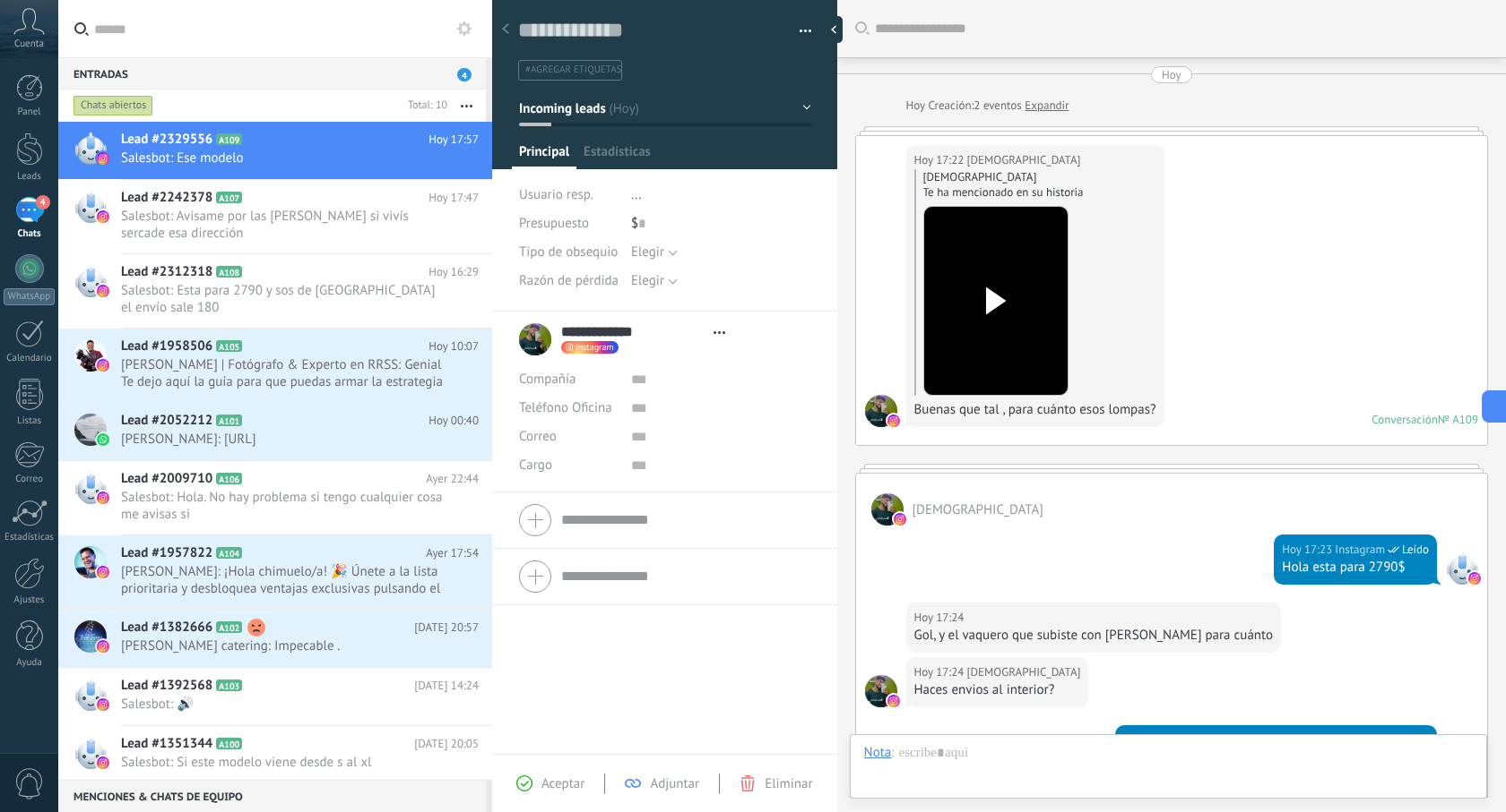
type textarea "**********"
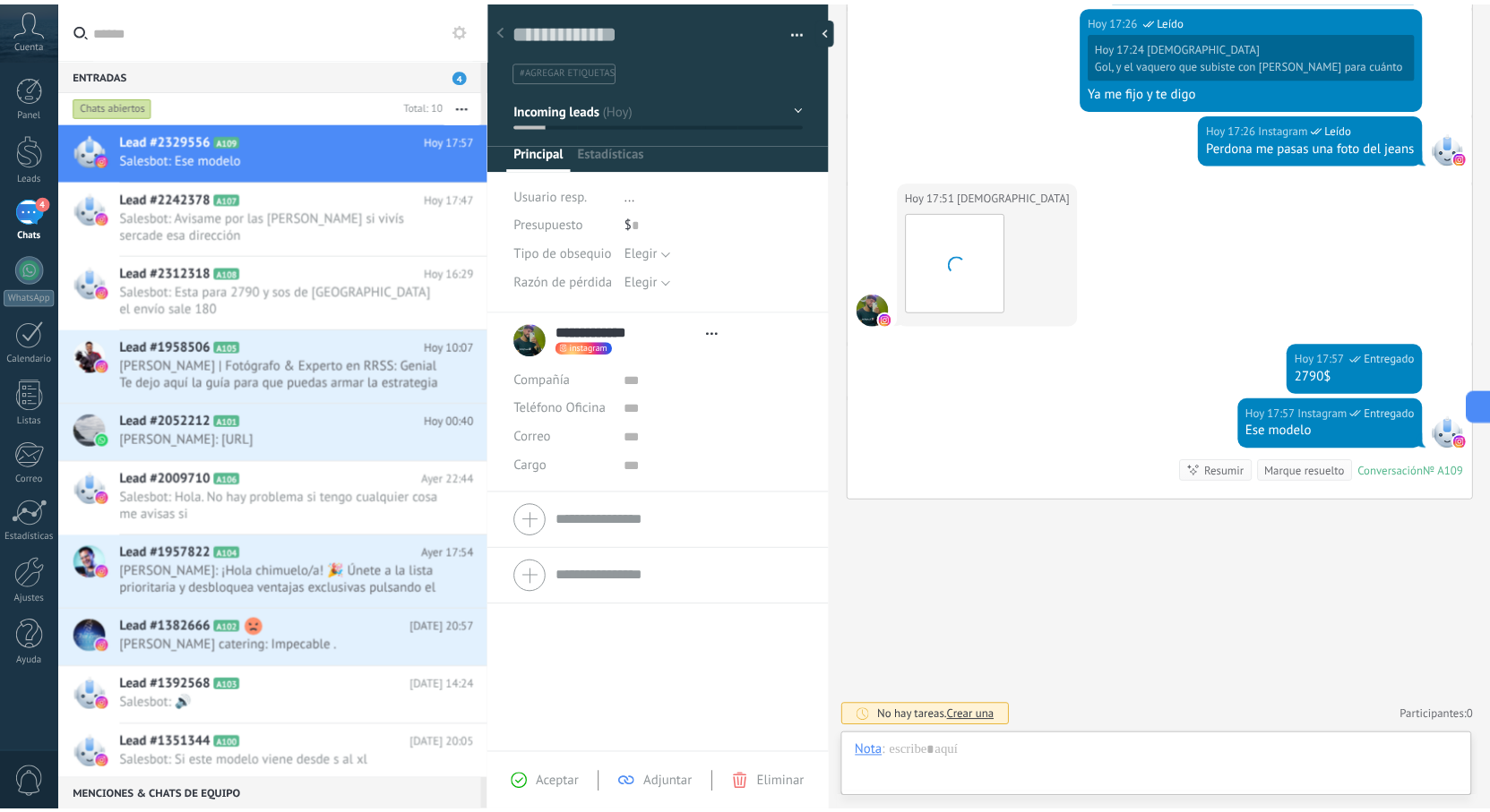
scroll to position [27, 0]
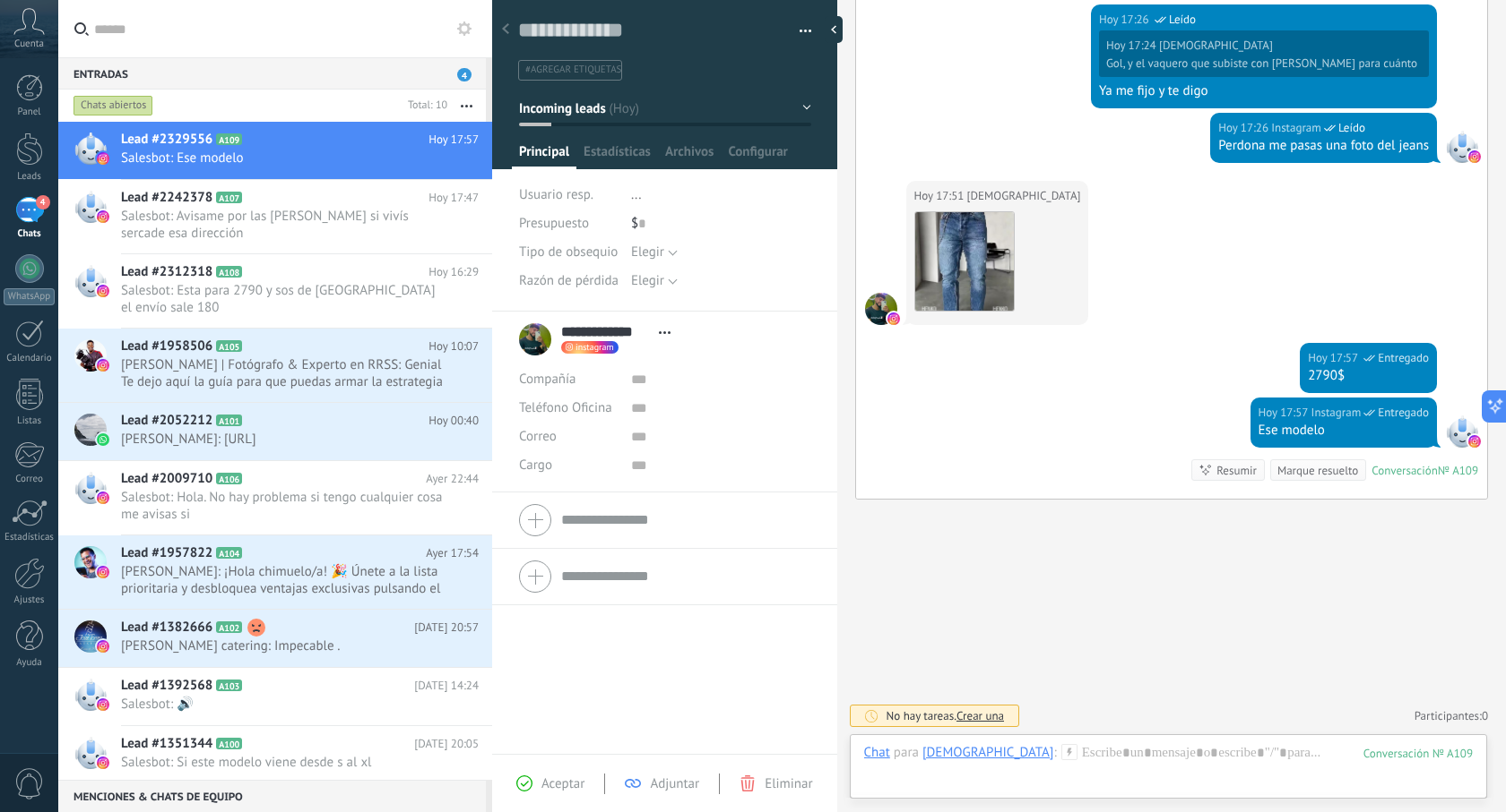
click at [800, 108] on button "Incoming leads" at bounding box center [665, 109] width 292 height 32
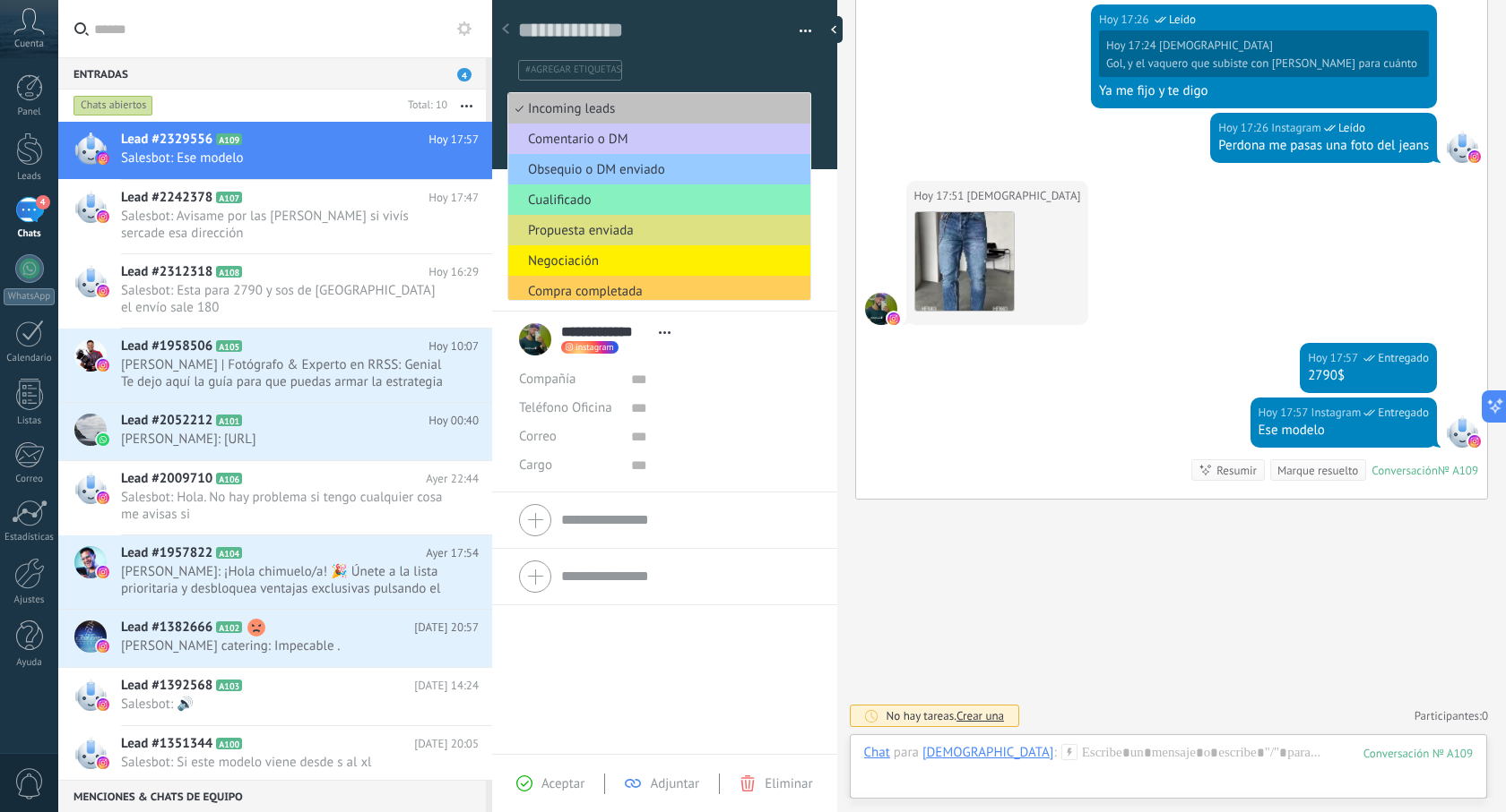
click at [769, 51] on div "#agregar etiquetas" at bounding box center [665, 64] width 294 height 33
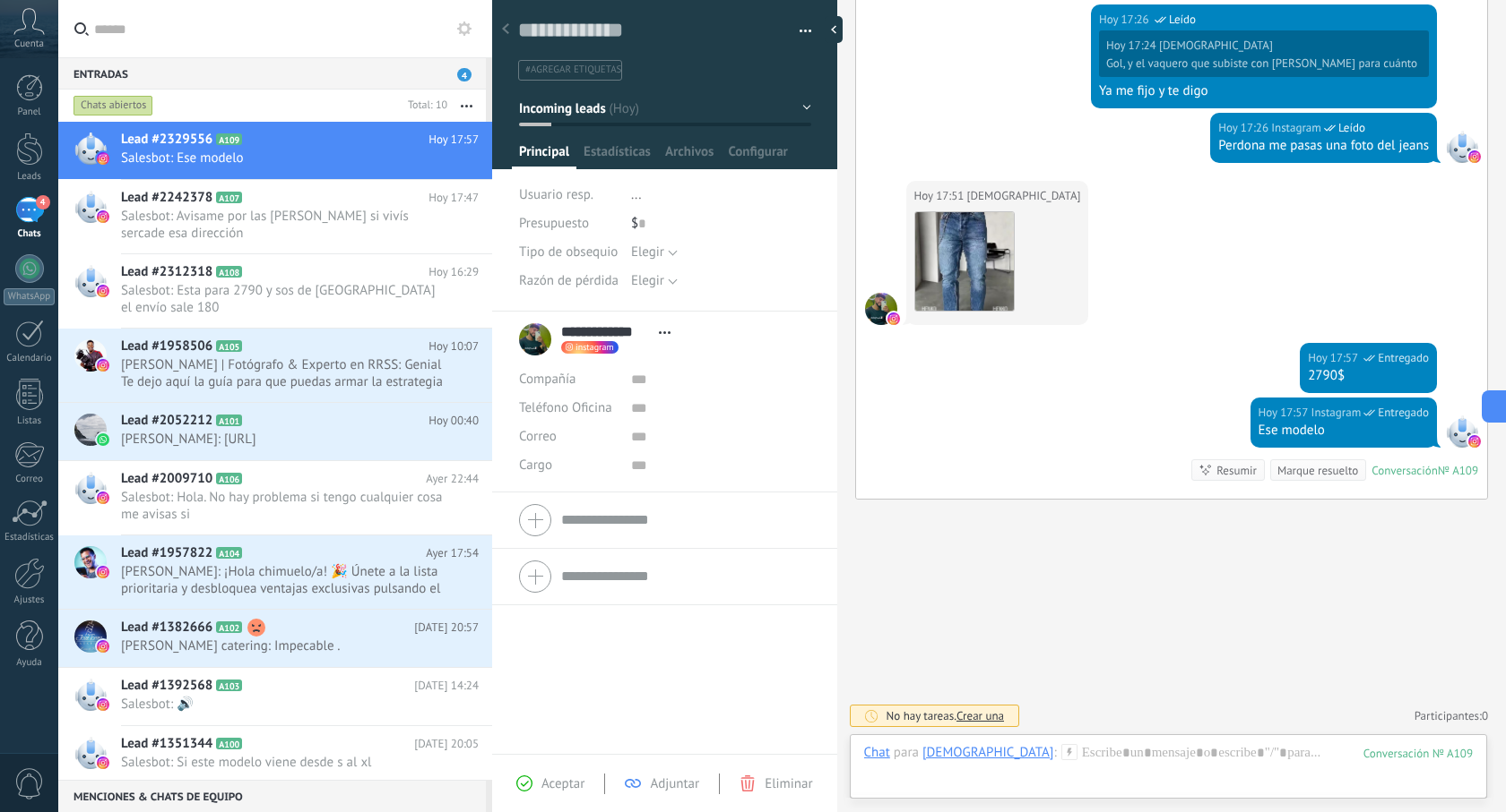
click at [118, 109] on div "Chats abiertos" at bounding box center [113, 105] width 80 height 22
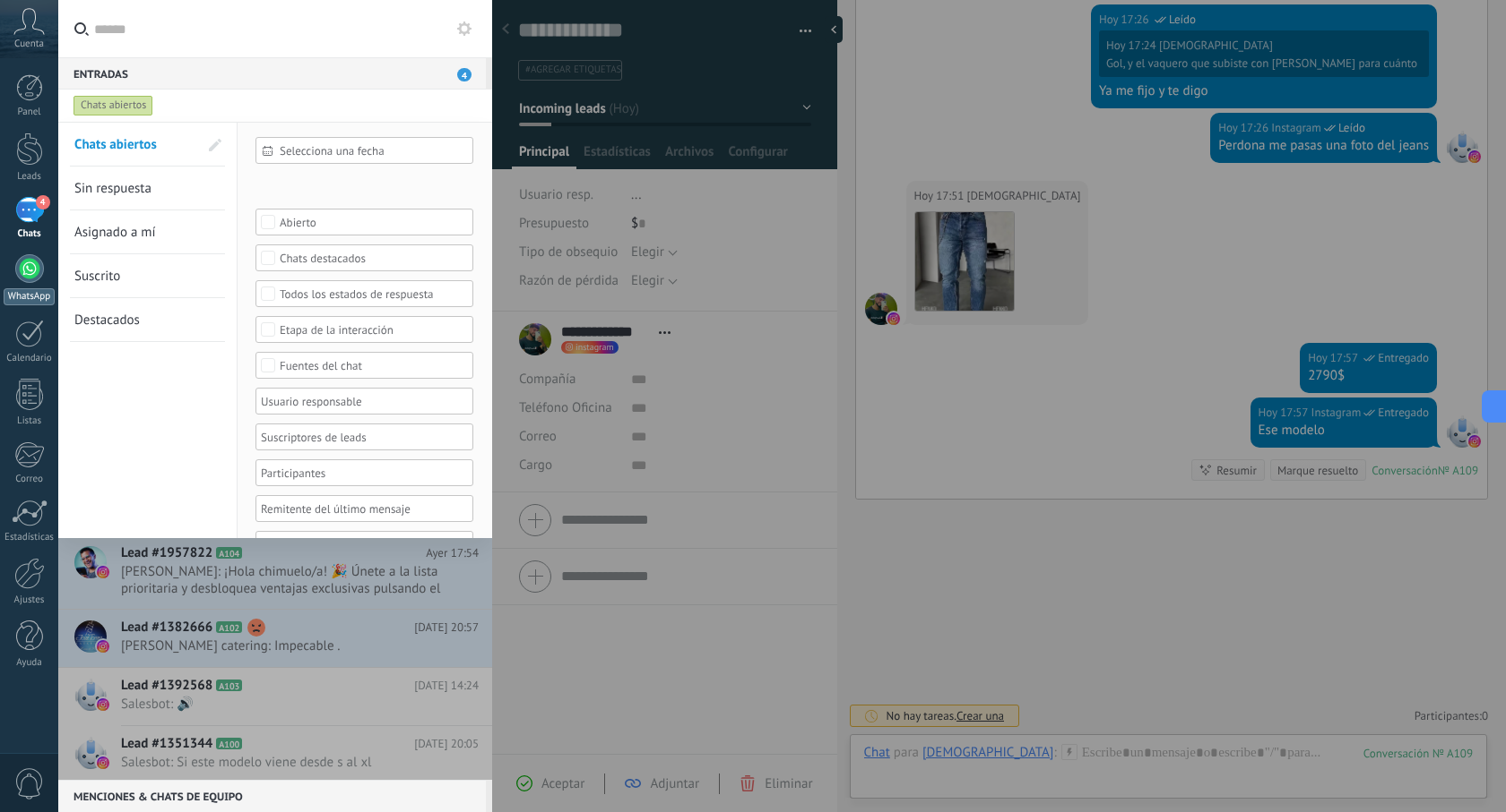
click at [32, 268] on div at bounding box center [29, 268] width 29 height 29
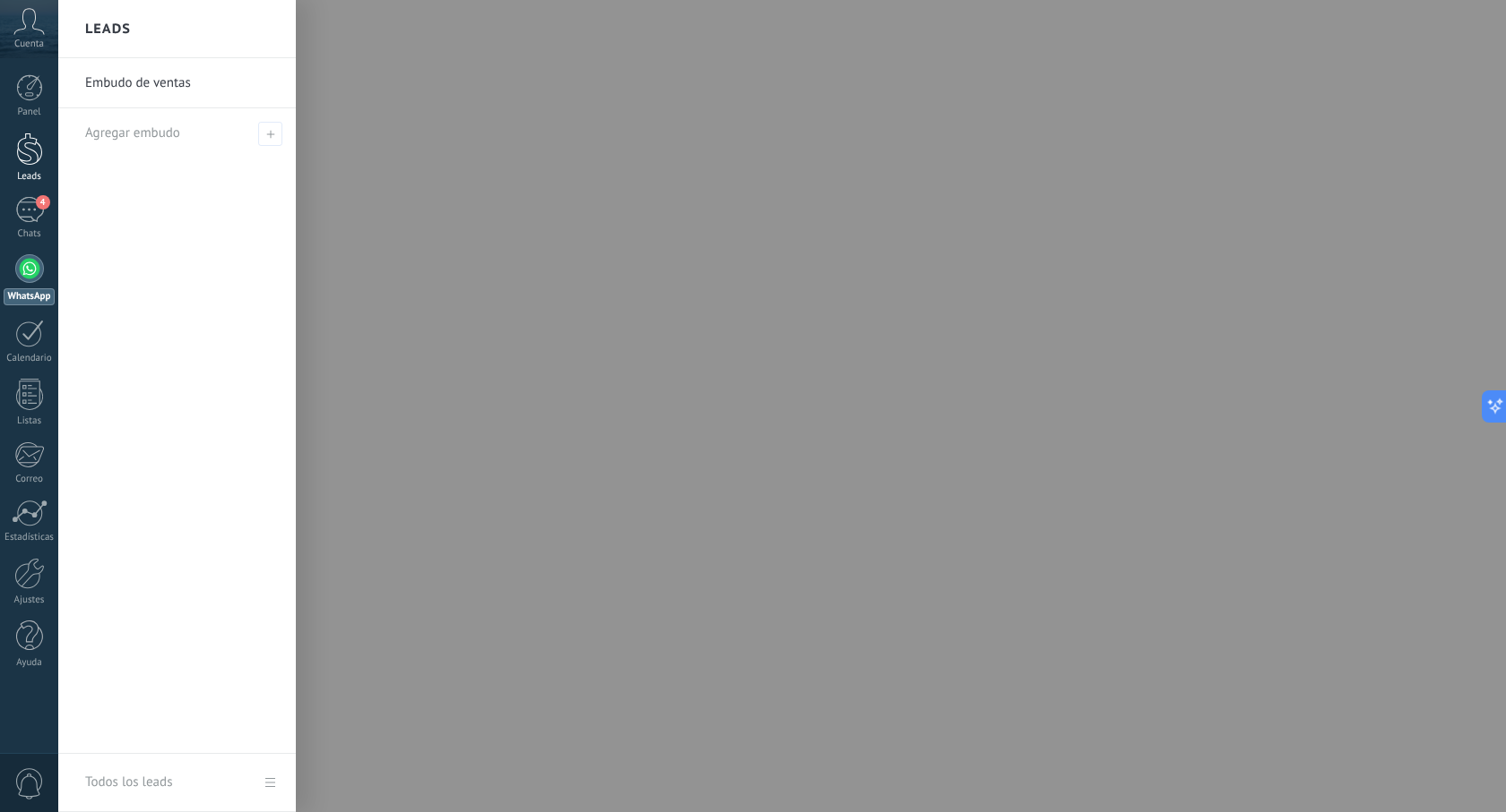
click at [30, 163] on div at bounding box center [29, 149] width 27 height 33
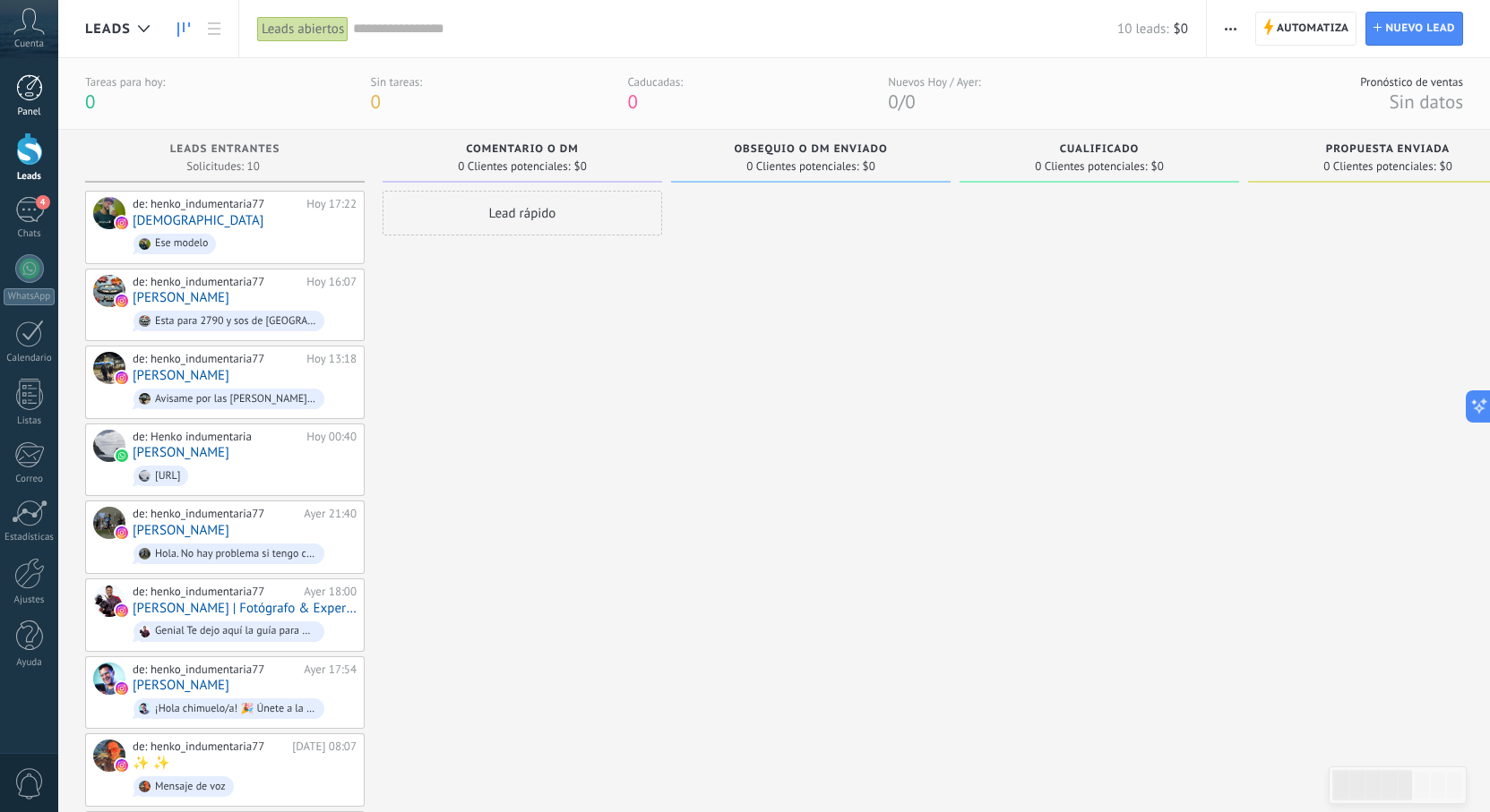
click at [36, 97] on div at bounding box center [29, 87] width 27 height 27
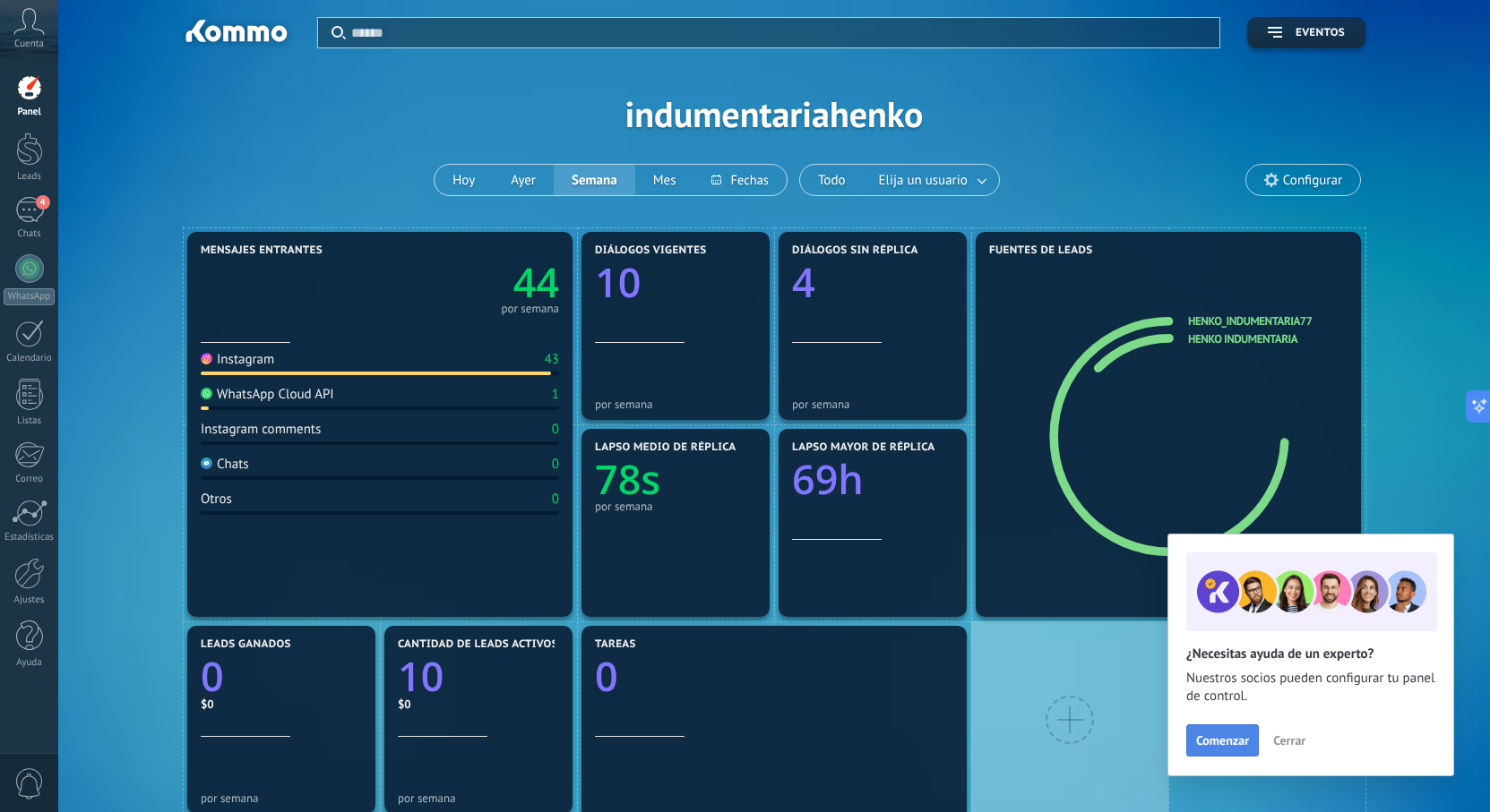
click at [1227, 743] on span "Comenzar" at bounding box center [1222, 740] width 52 height 12
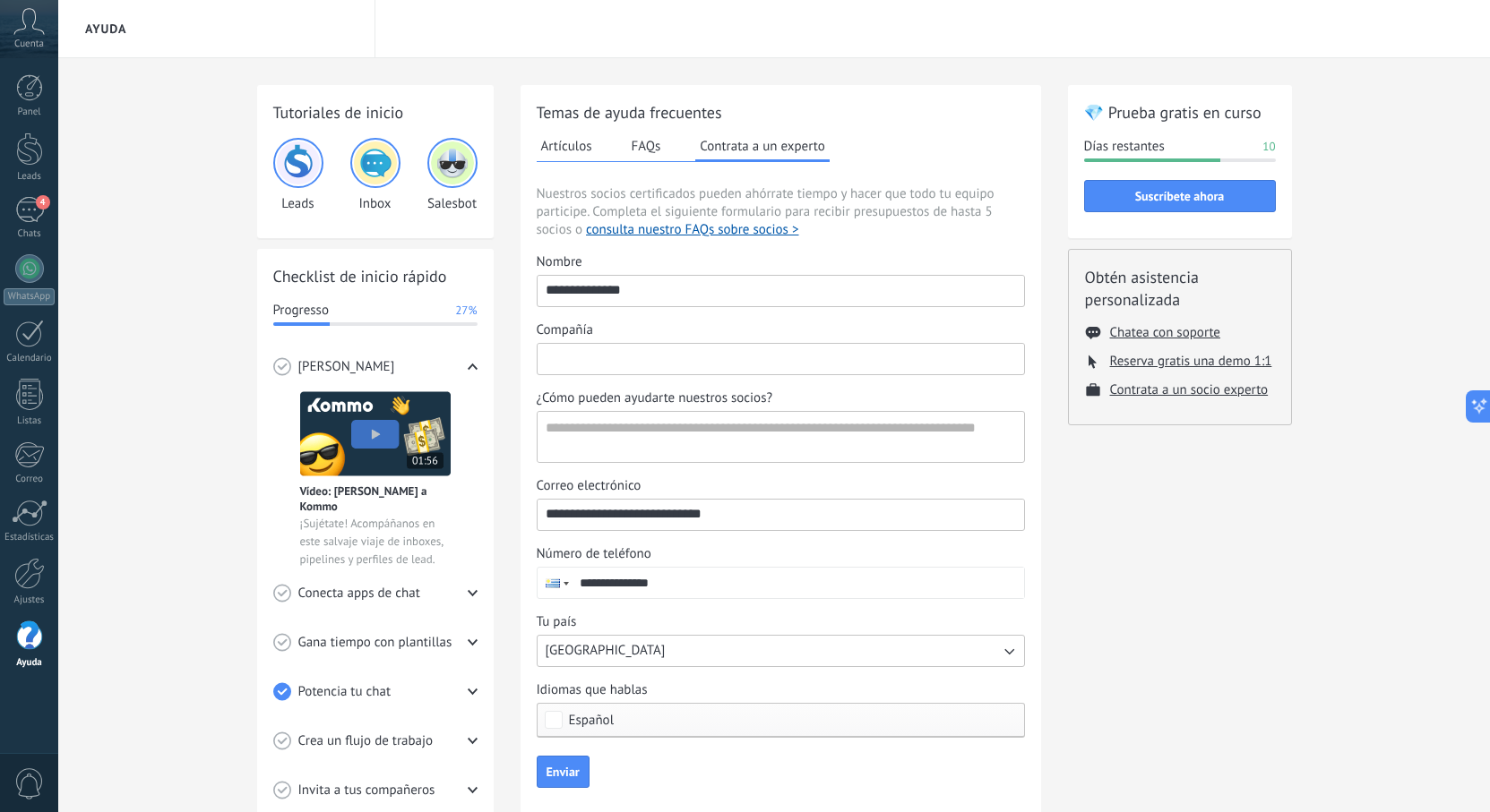
click at [635, 361] on input "Compañía" at bounding box center [782, 358] width 487 height 29
type input "*****"
click at [633, 444] on textarea "¿Cómo pueden ayudarte nuestros socios?" at bounding box center [780, 437] width 483 height 51
type textarea "**********"
click at [555, 772] on span "Enviar" at bounding box center [562, 772] width 33 height 12
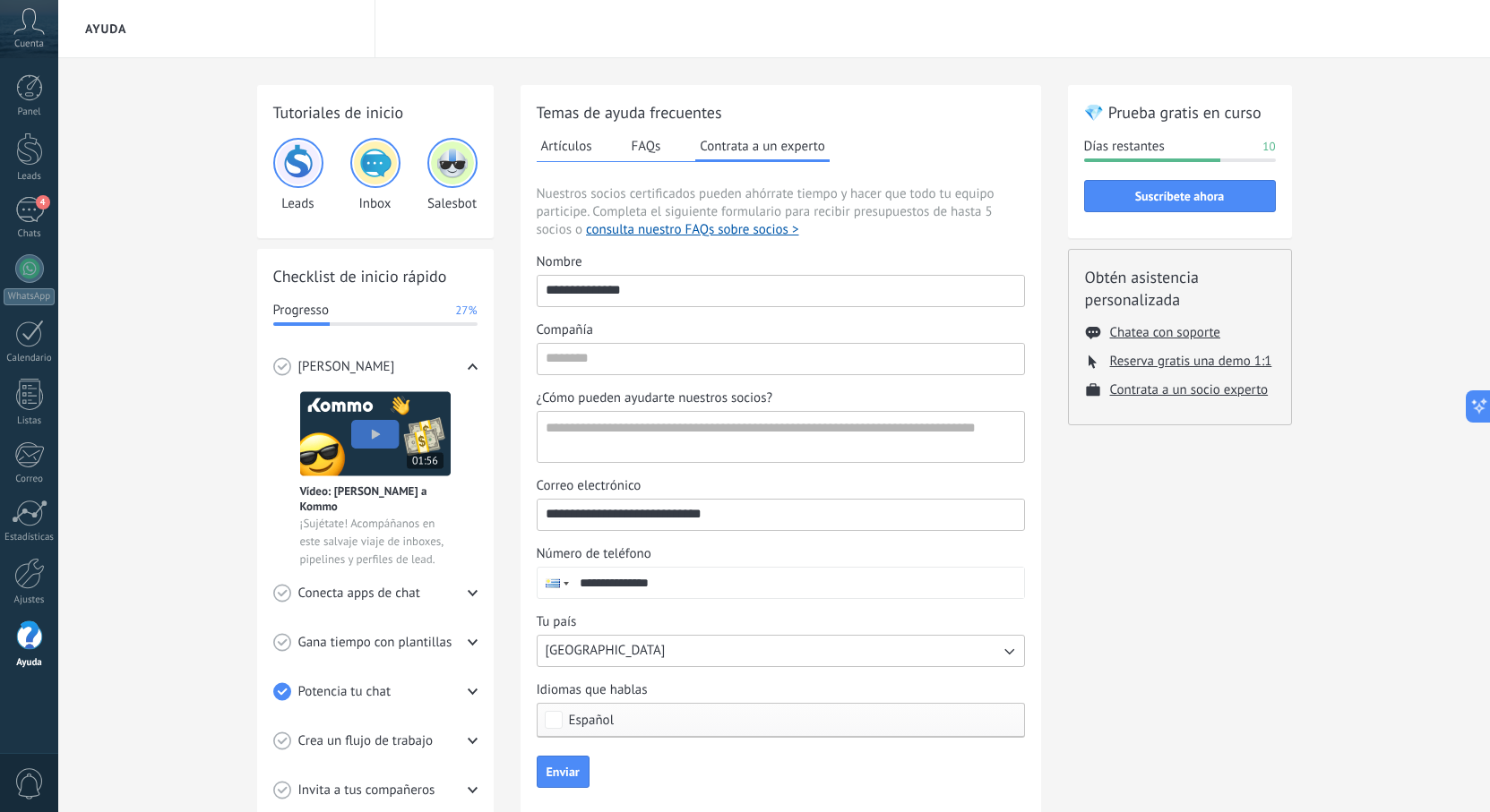
click at [36, 32] on icon at bounding box center [29, 22] width 32 height 27
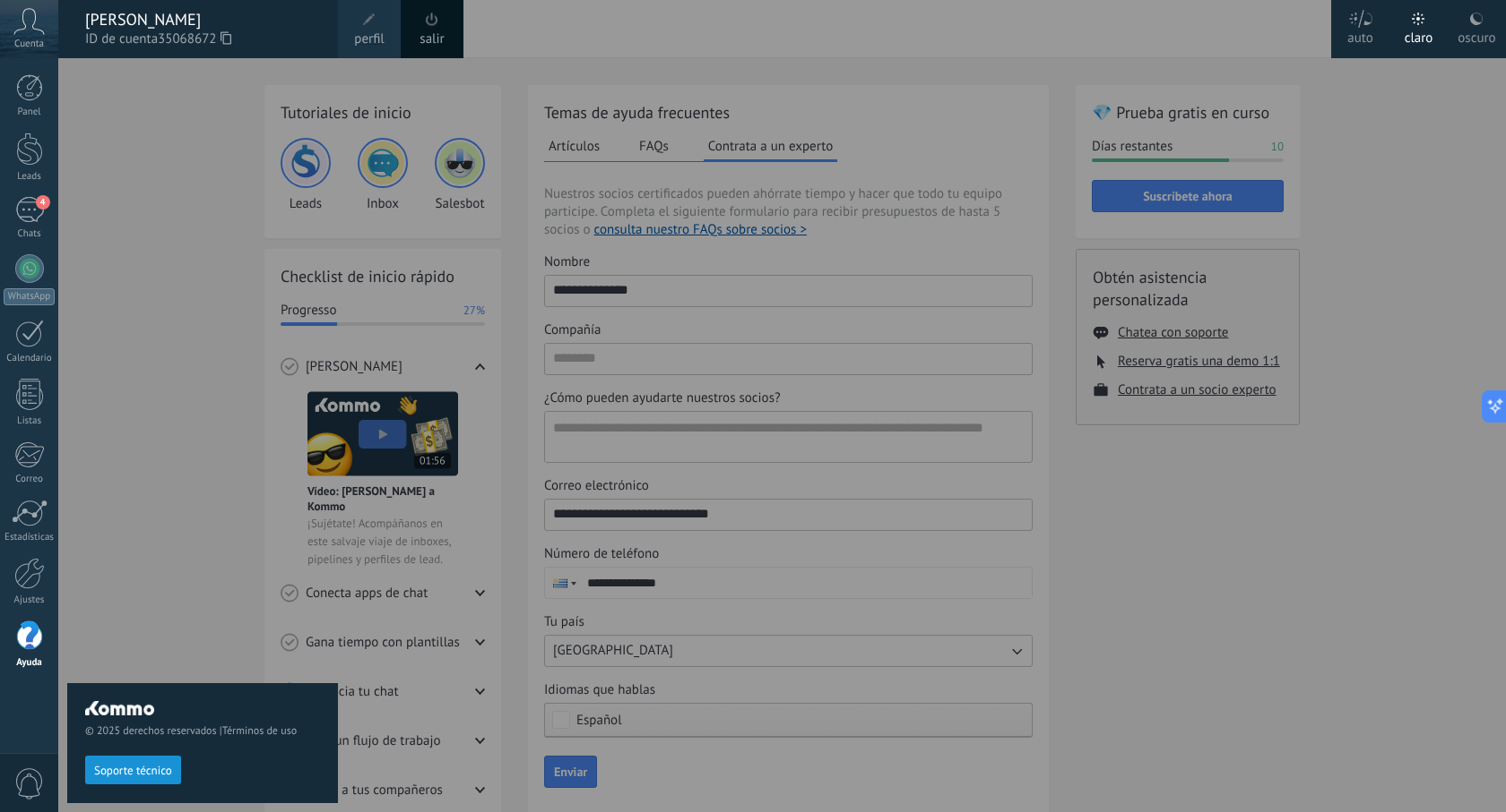
click at [206, 171] on div "© 2025 derechos reservados | Términos de uso Soporte técnico" at bounding box center [202, 435] width 270 height 754
click at [145, 264] on div "© 2025 derechos reservados | Términos de uso Soporte técnico" at bounding box center [202, 435] width 270 height 754
click at [1282, 704] on div at bounding box center [811, 406] width 1506 height 812
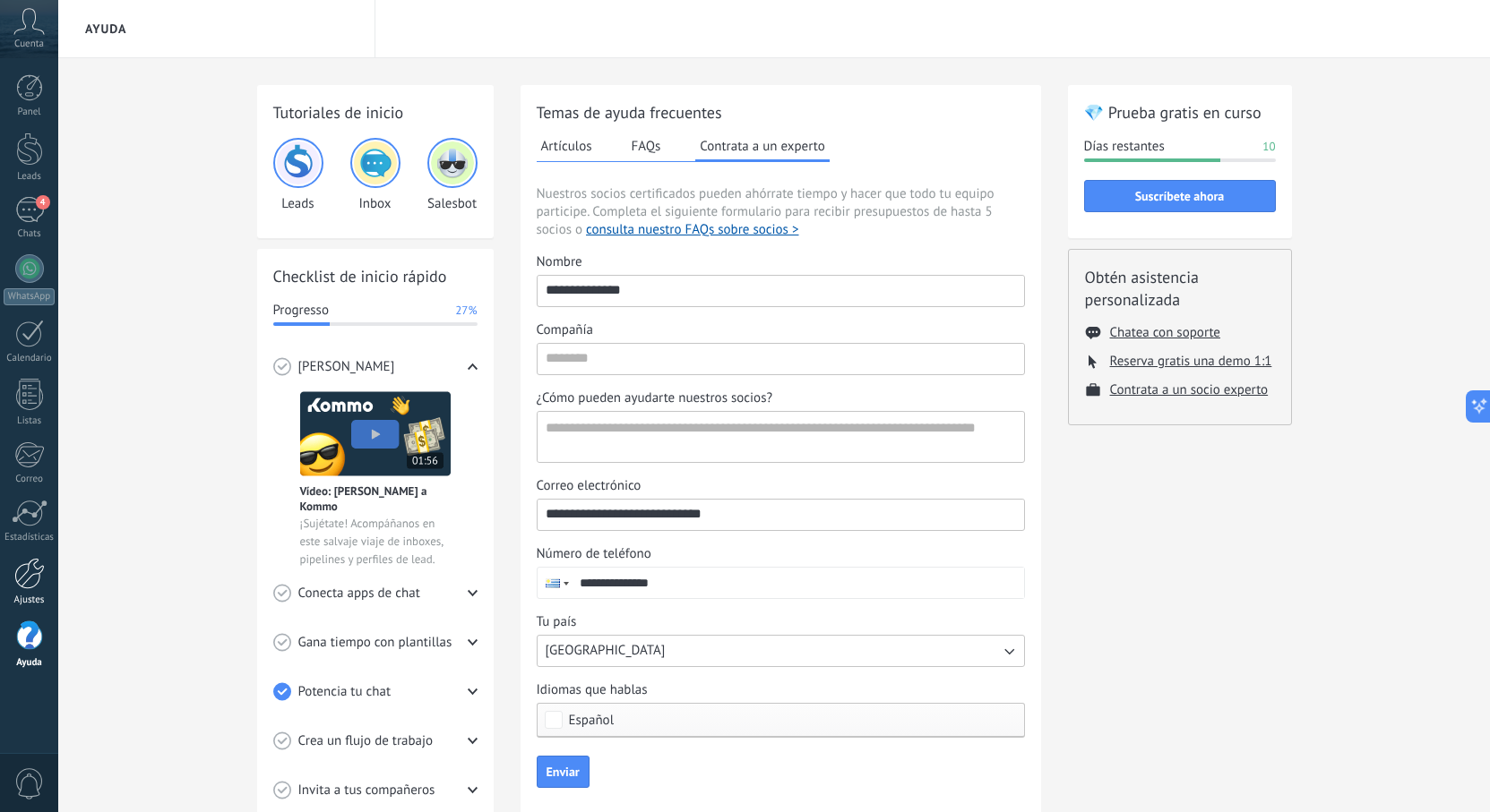
click at [27, 567] on div at bounding box center [29, 574] width 31 height 32
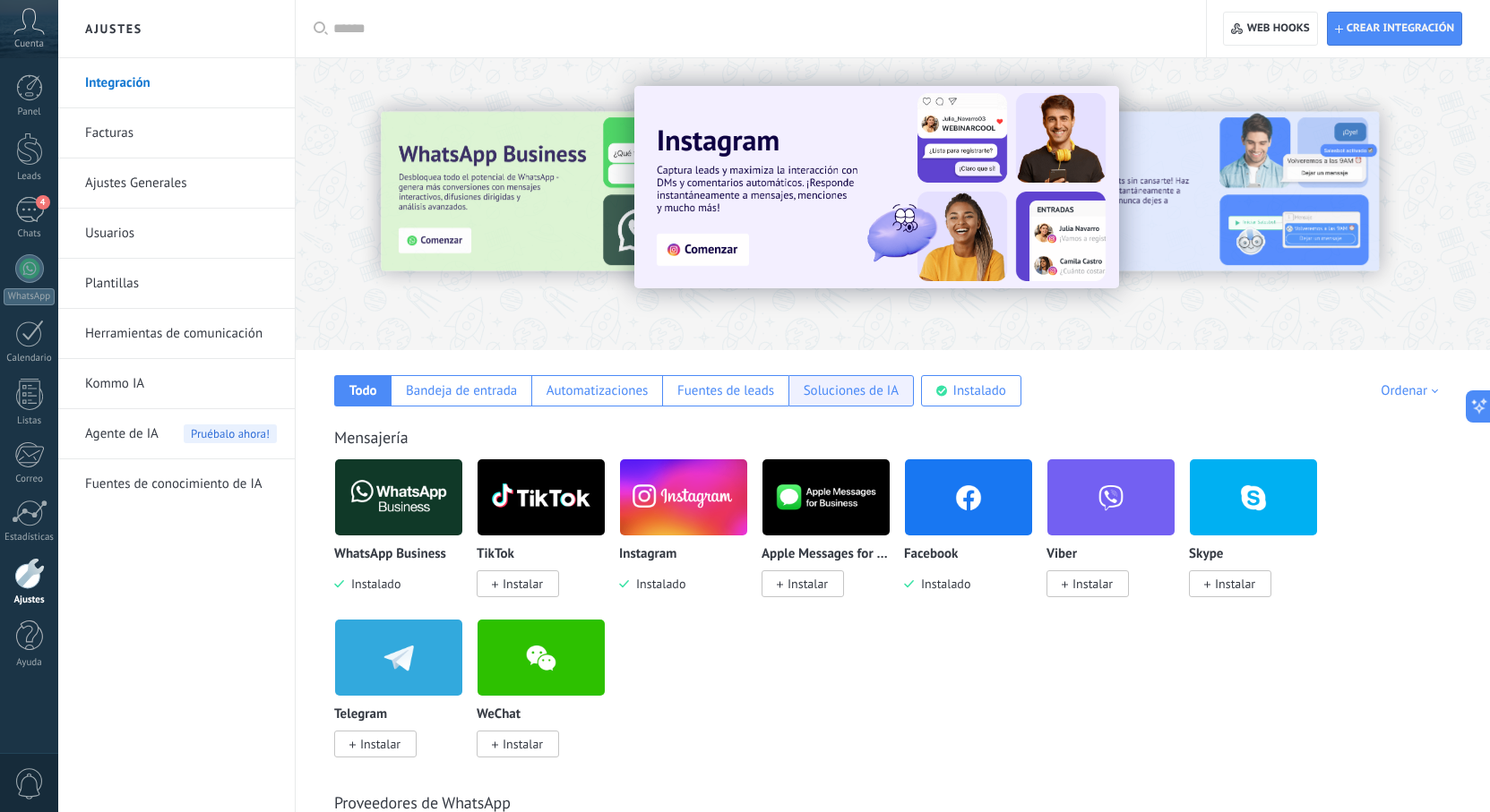
click at [823, 397] on div "Soluciones de IA" at bounding box center [851, 391] width 95 height 17
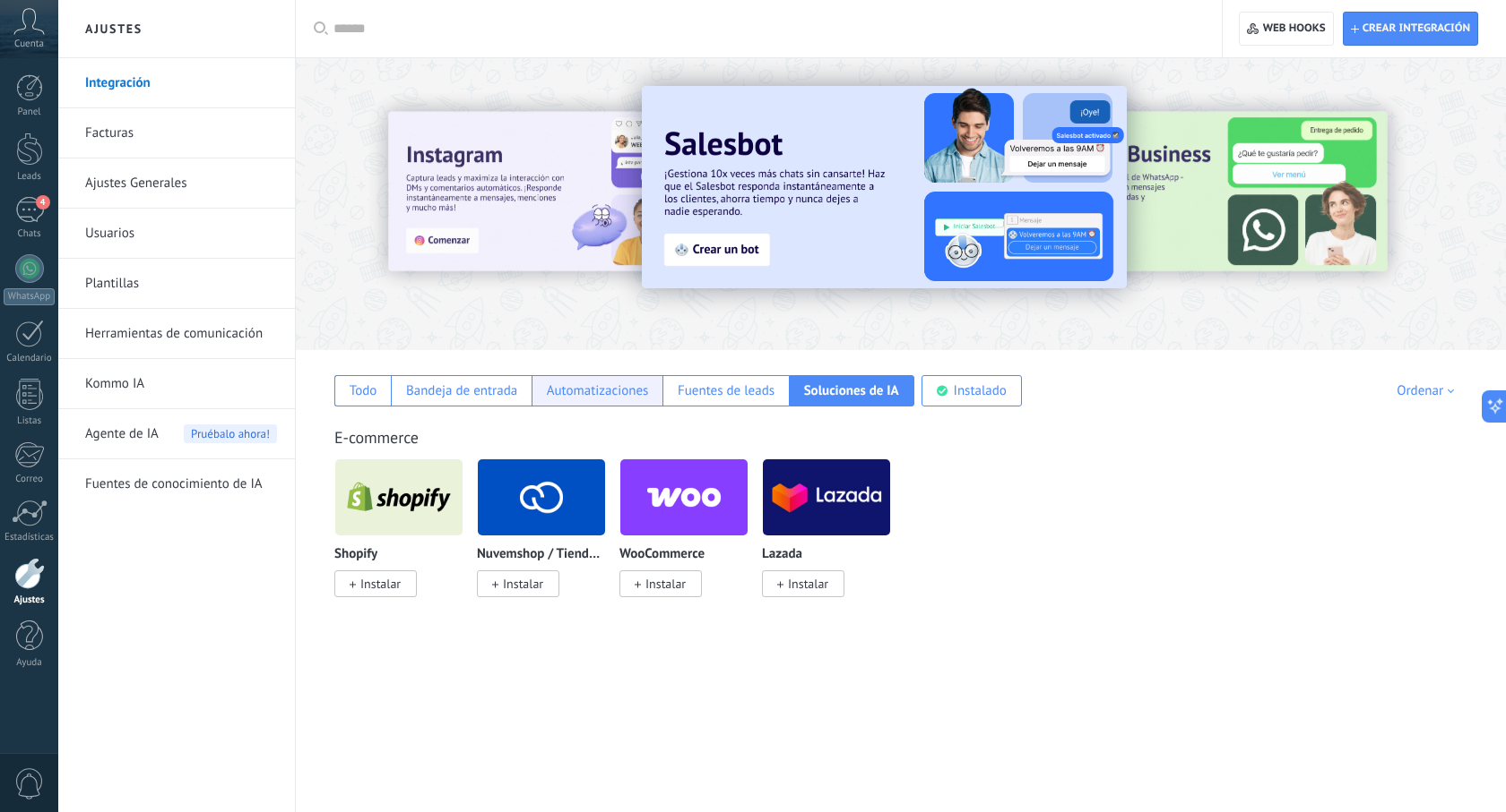
click at [617, 399] on div "Automatizaciones" at bounding box center [597, 391] width 102 height 17
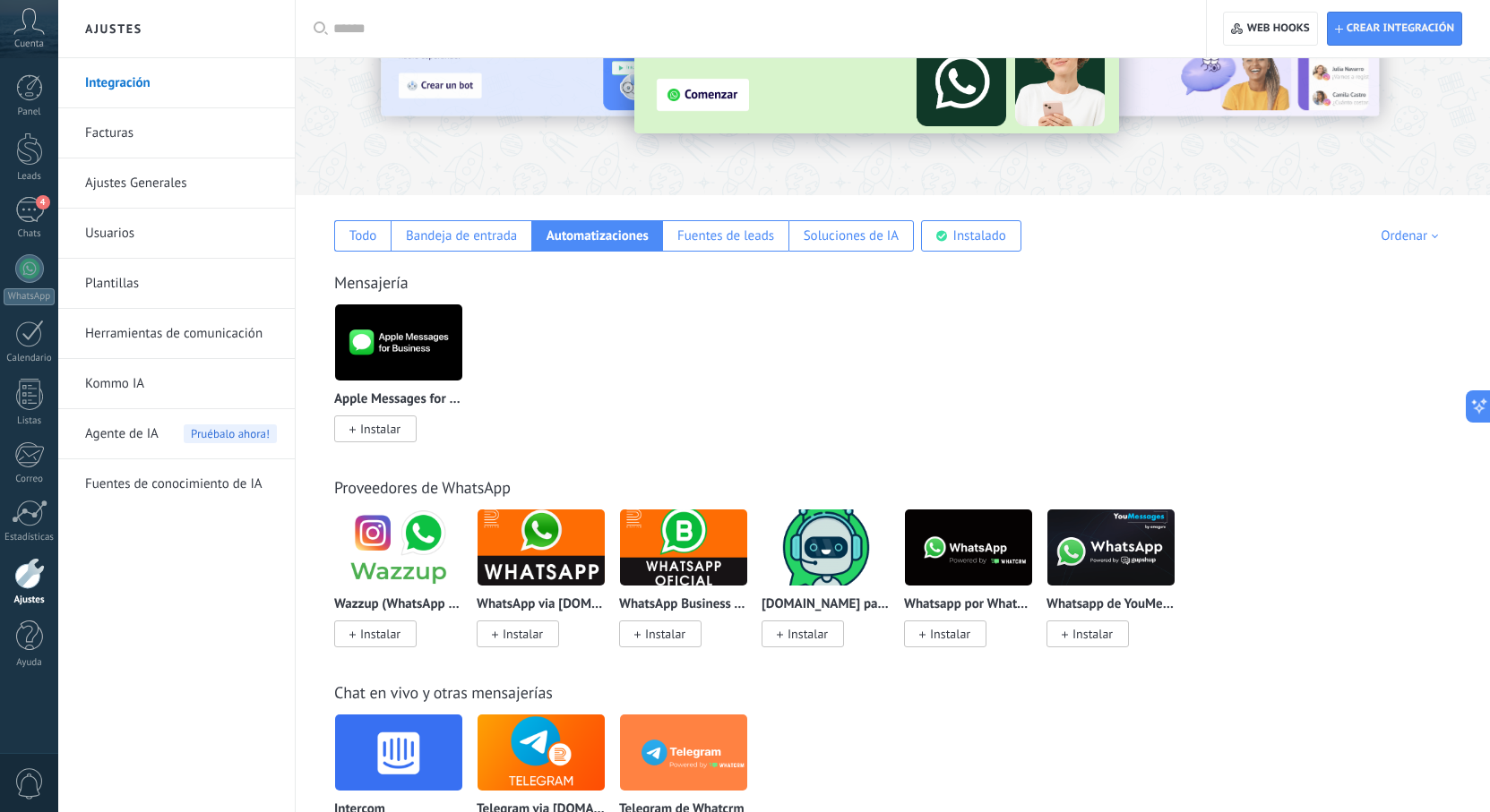
scroll to position [180, 0]
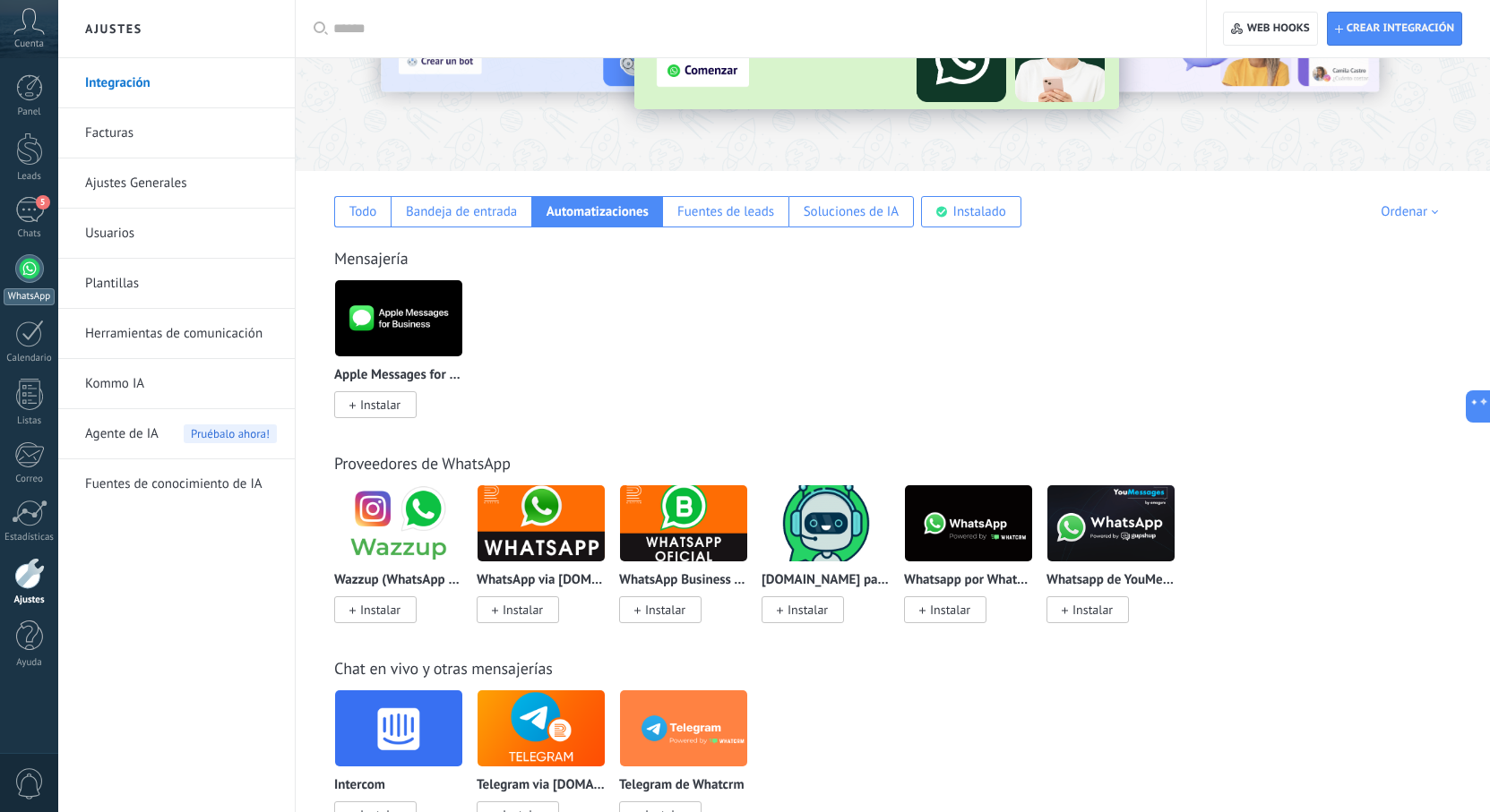
click at [32, 268] on div at bounding box center [29, 268] width 29 height 29
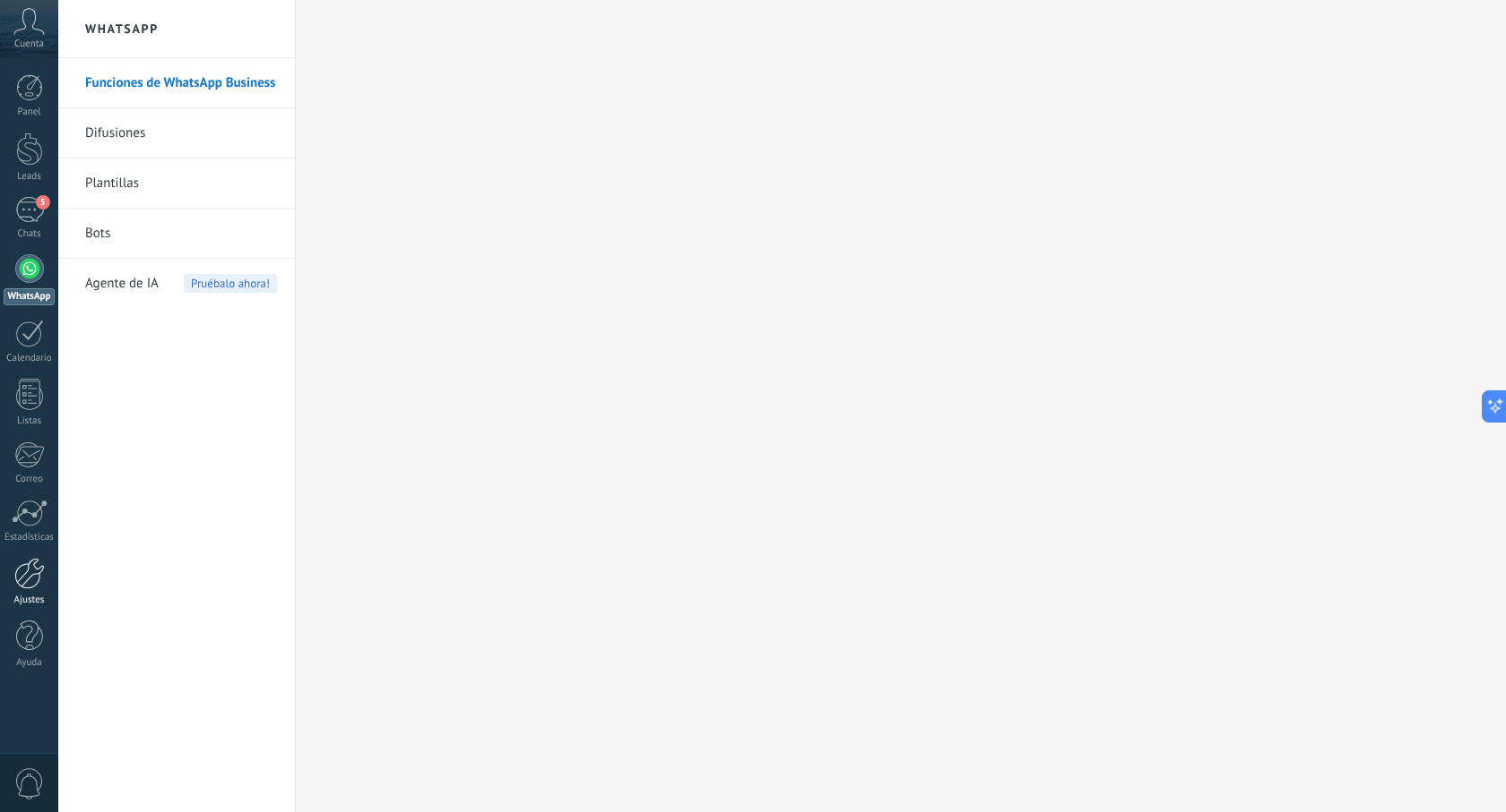
click at [43, 593] on link "Ajustes" at bounding box center [29, 583] width 58 height 49
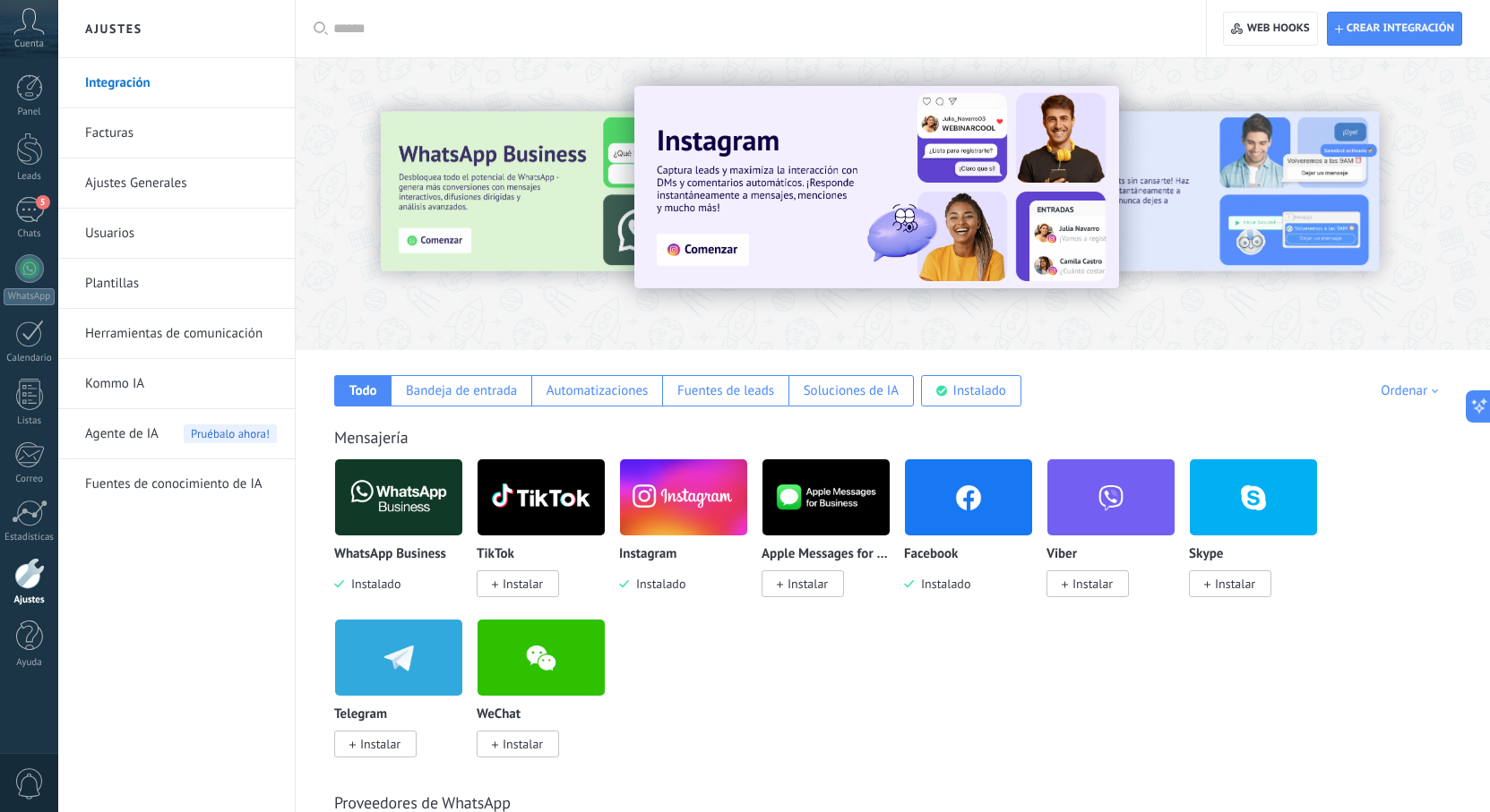
click at [417, 516] on img at bounding box center [399, 497] width 127 height 87
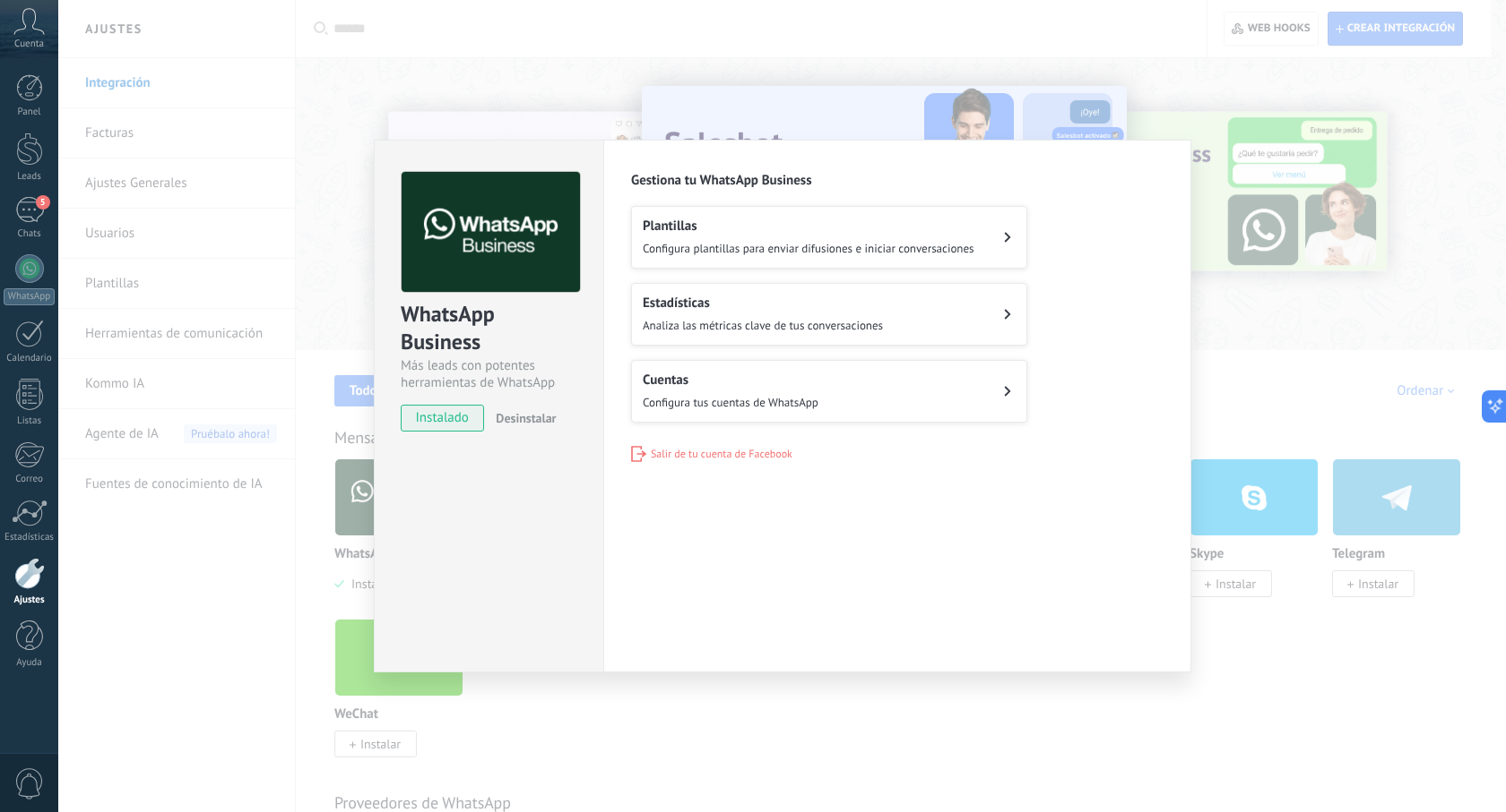
click at [966, 739] on div "WhatsApp Business Más leads con potentes herramientas de WhatsApp instalado Des…" at bounding box center [782, 406] width 1447 height 812
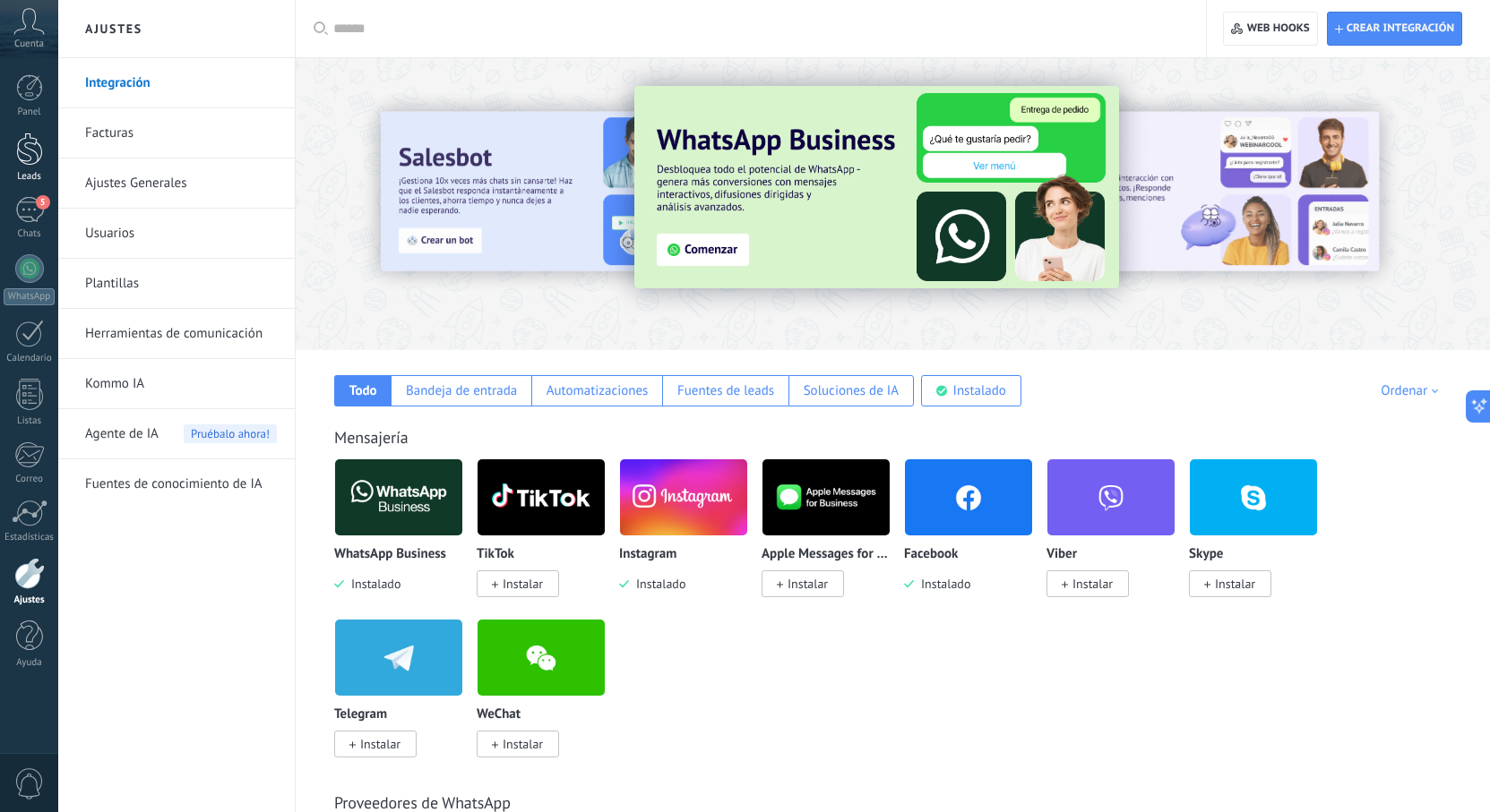
click at [46, 167] on link "Leads" at bounding box center [29, 158] width 58 height 51
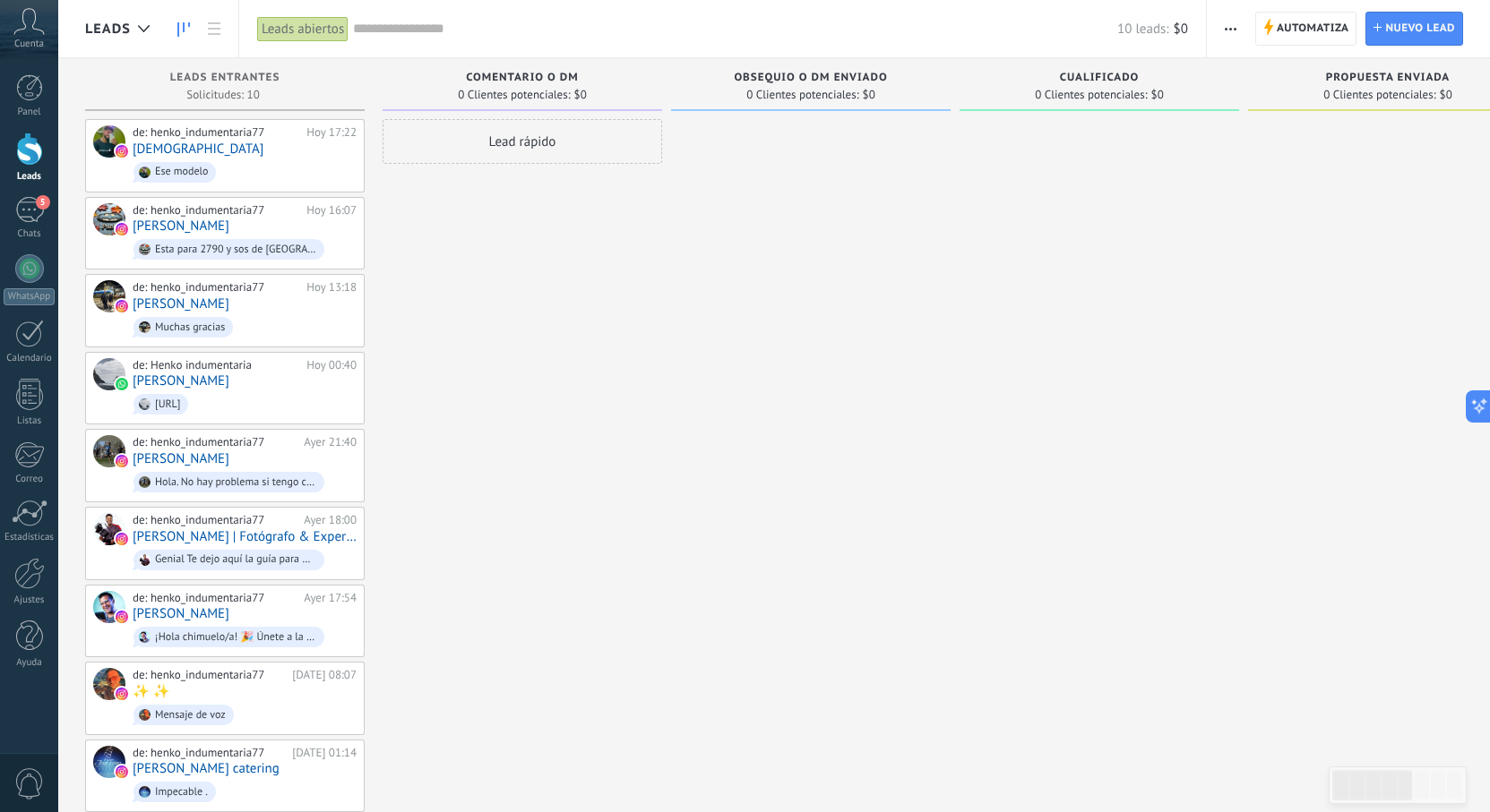
click at [812, 96] on span "0 Clientes potenciales:" at bounding box center [803, 94] width 112 height 10
click at [551, 141] on div "Lead rápido" at bounding box center [522, 141] width 280 height 45
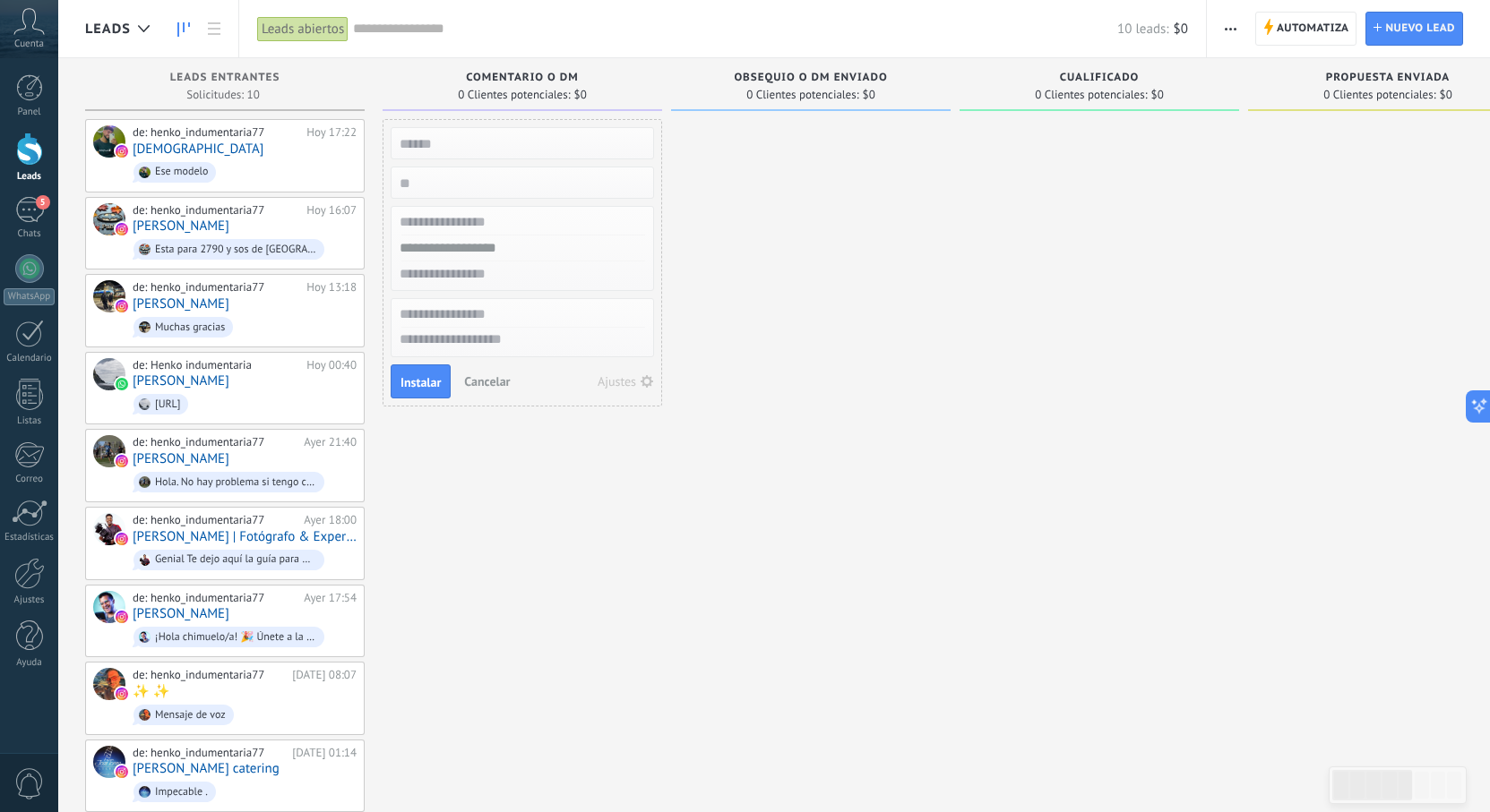
click at [773, 301] on div at bounding box center [811, 504] width 280 height 771
click at [489, 378] on span "Cancelar" at bounding box center [487, 381] width 46 height 16
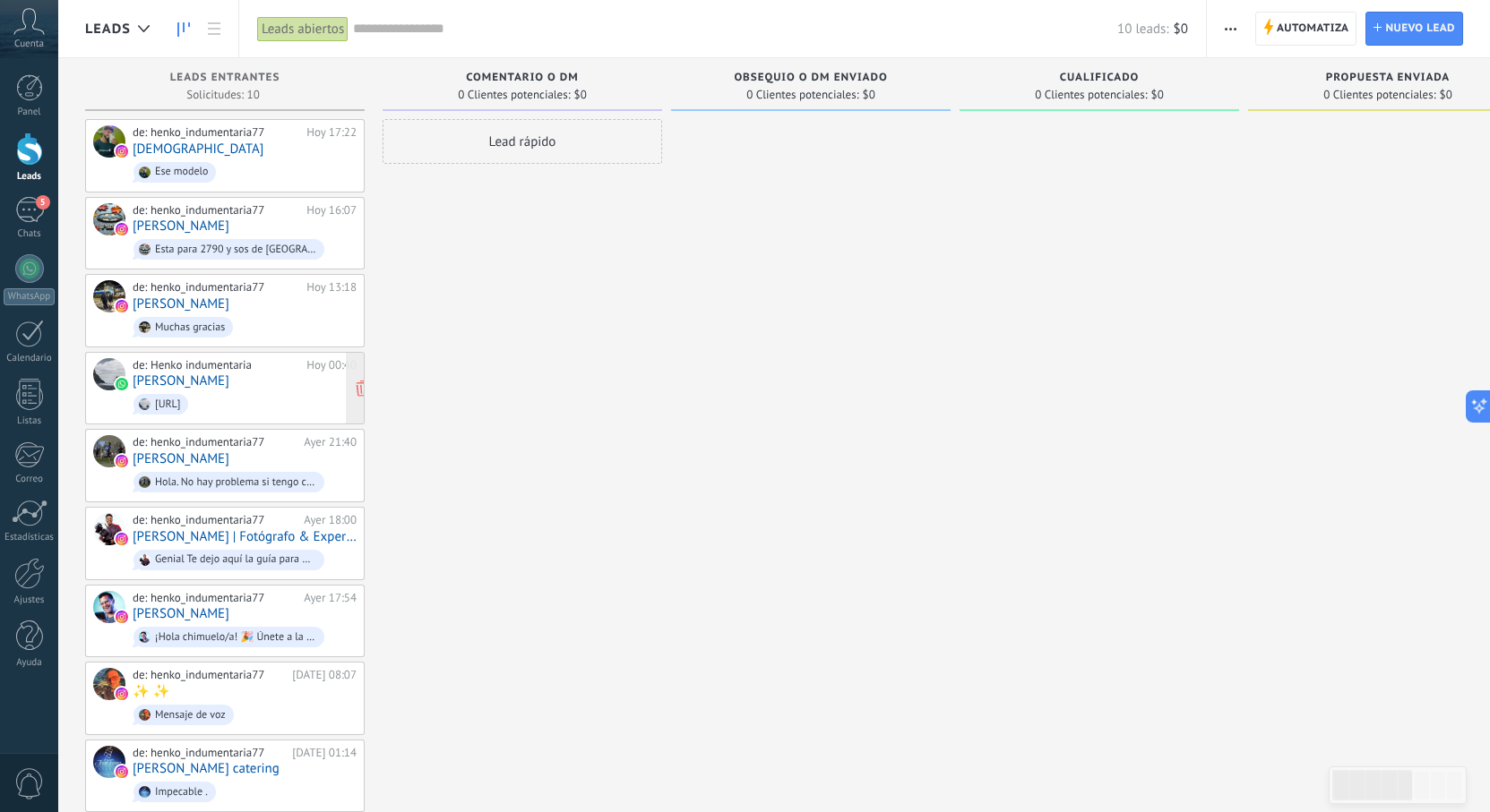
click at [193, 365] on div "de: Henko indumentaria" at bounding box center [216, 365] width 168 height 14
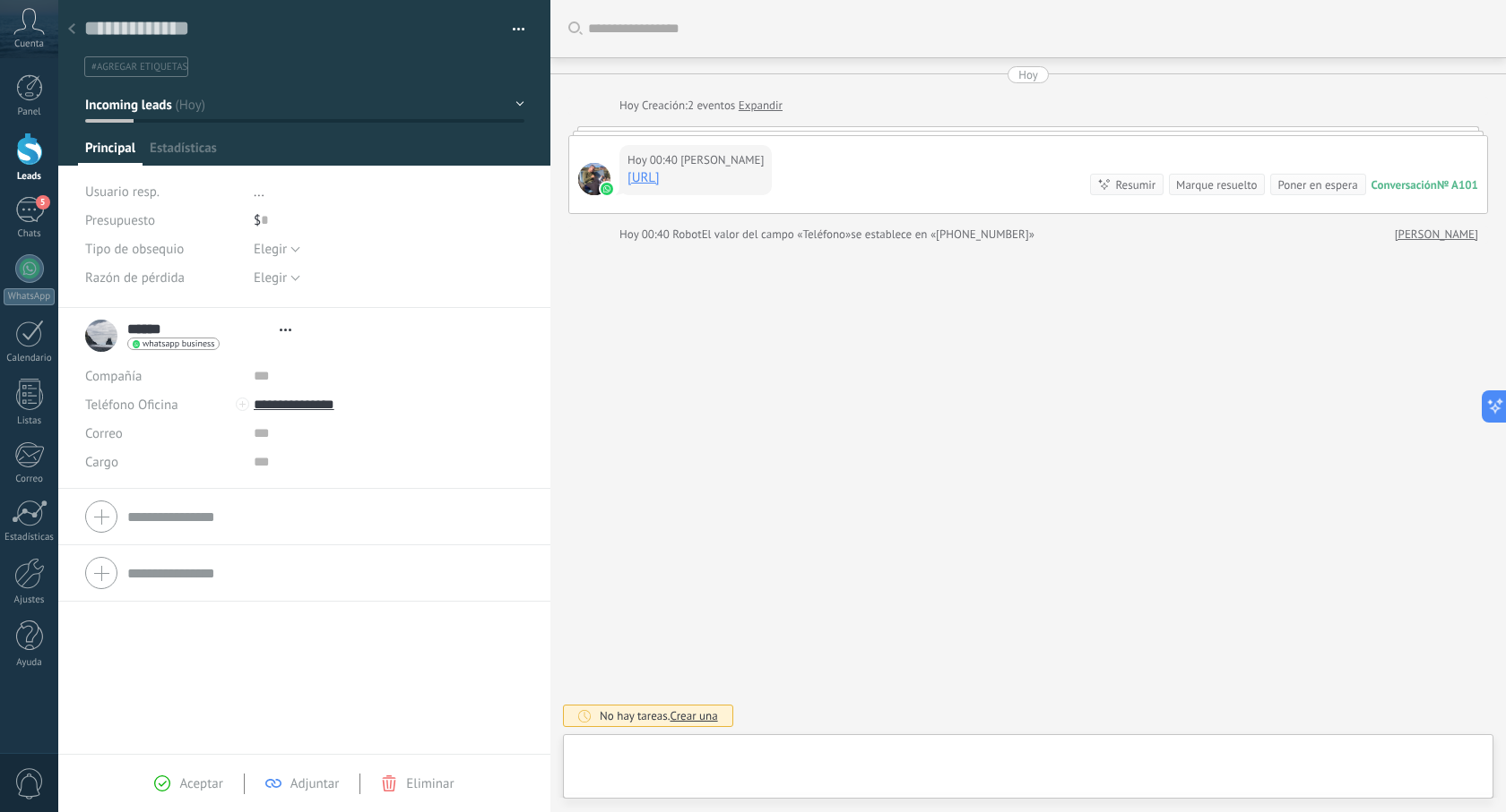
type textarea "**********"
